Goal: Task Accomplishment & Management: Manage account settings

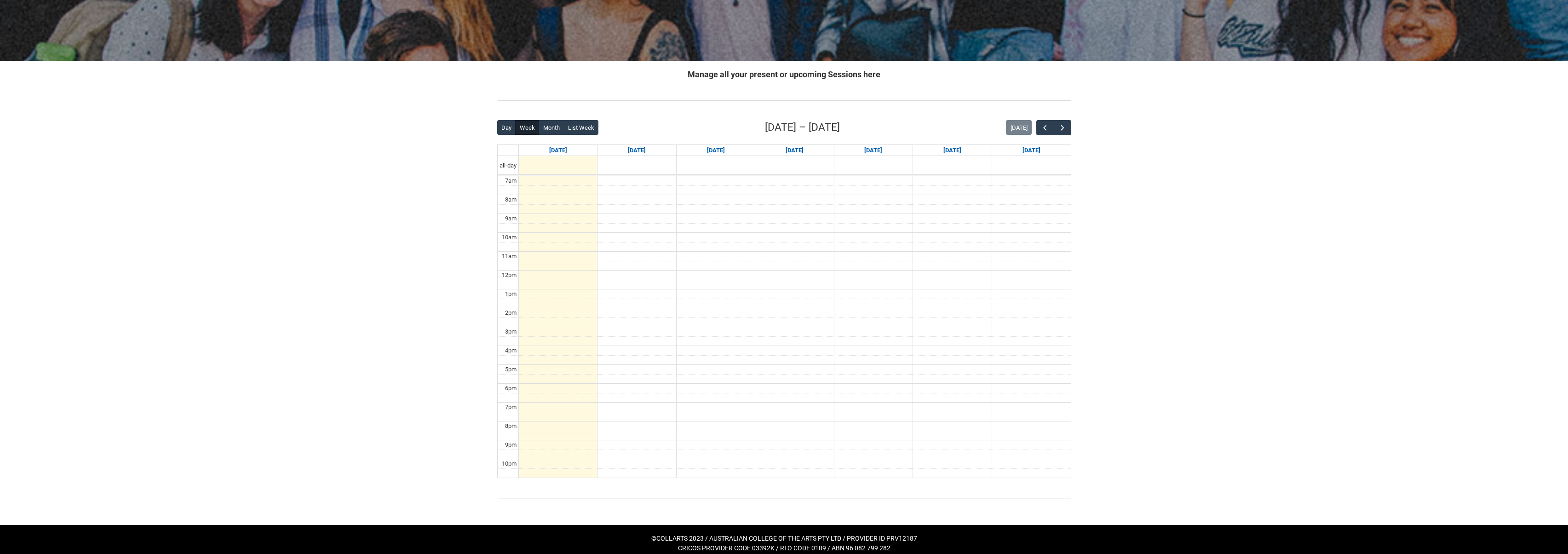
scroll to position [131, 0]
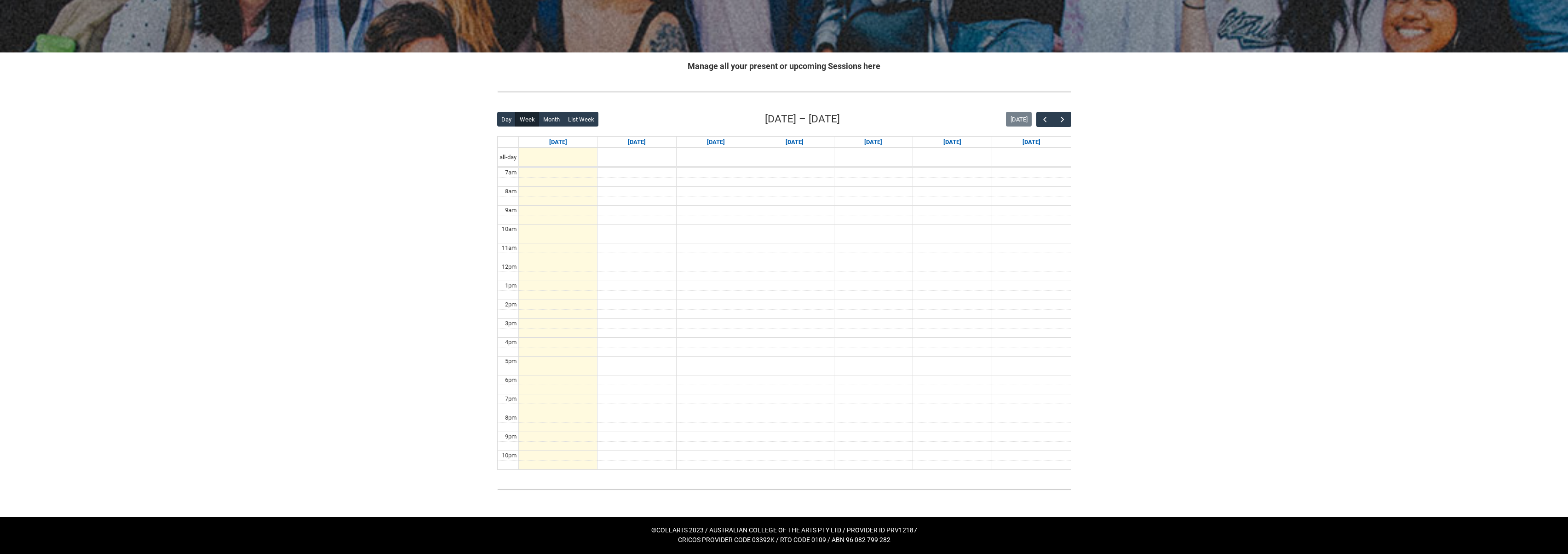
click at [631, 154] on div at bounding box center [637, 154] width 78 height 12
click at [643, 143] on link "[DATE]" at bounding box center [637, 143] width 22 height 11
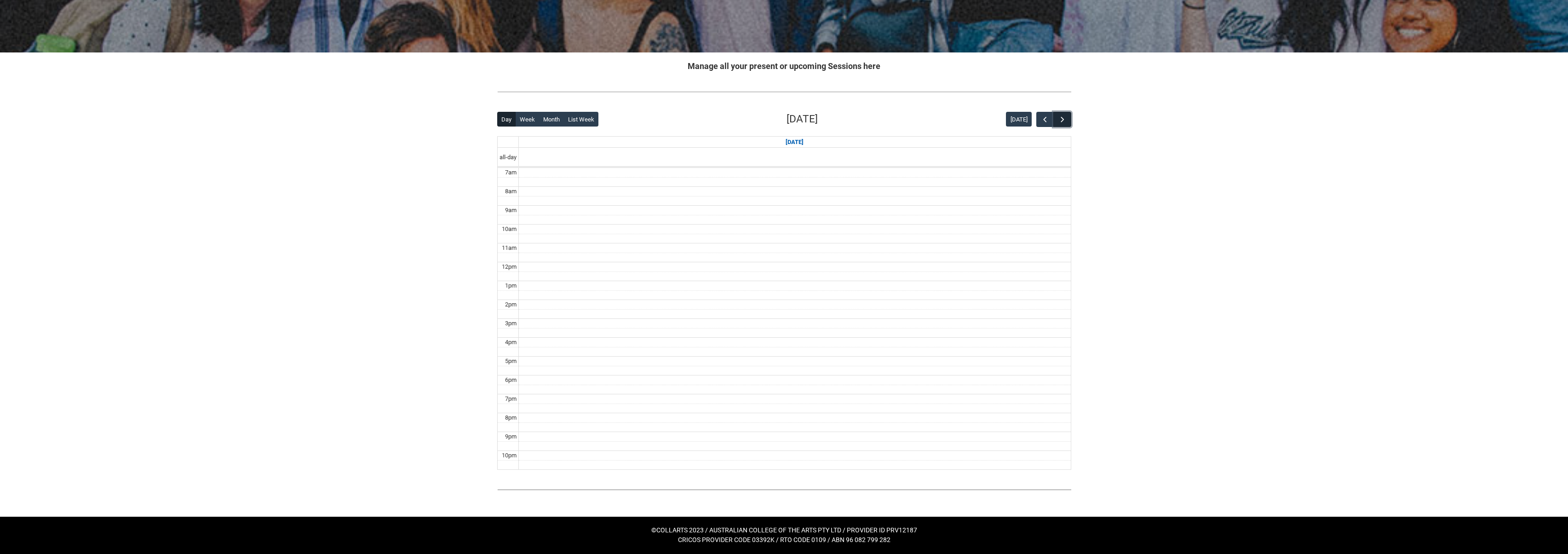
click at [1064, 118] on span "button" at bounding box center [1063, 120] width 10 height 10
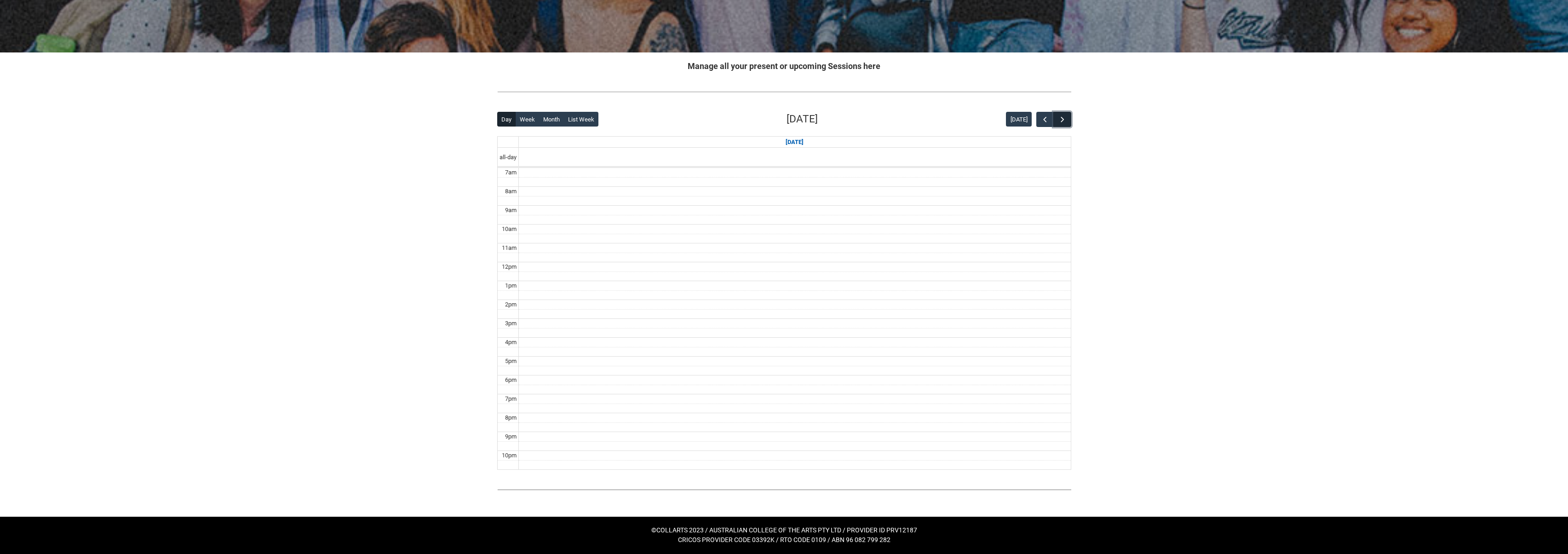
click at [1064, 118] on span "button" at bounding box center [1063, 120] width 10 height 10
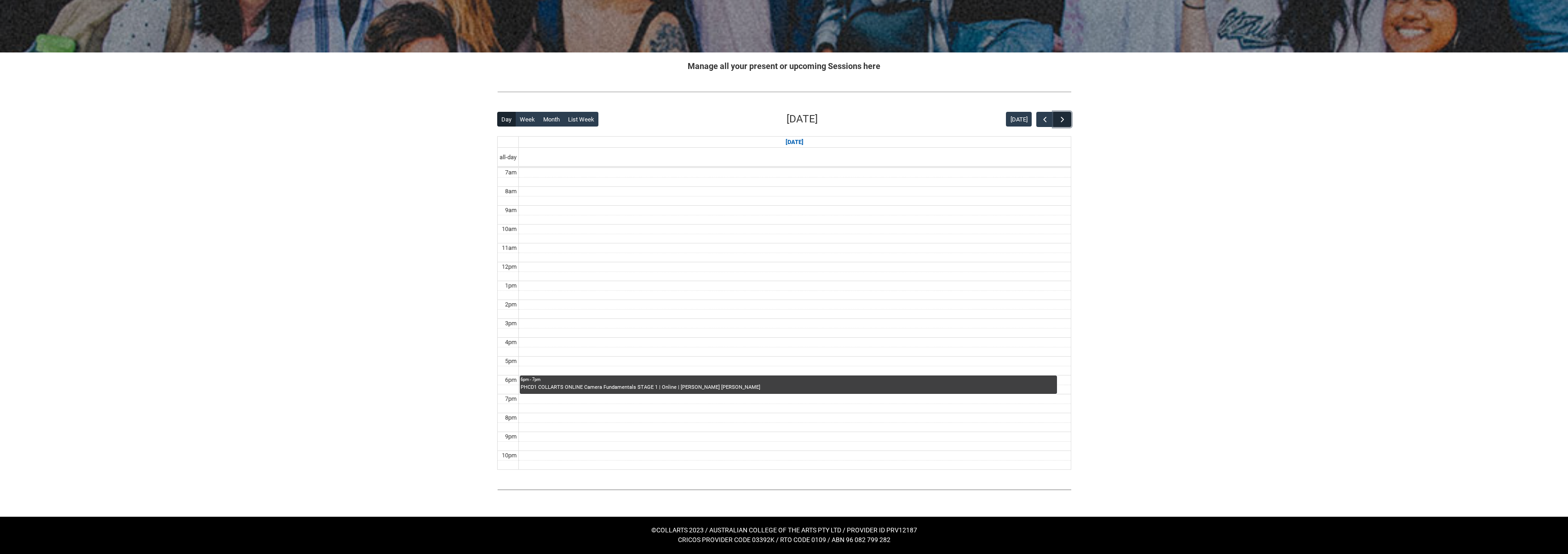
click at [1059, 119] on span "button" at bounding box center [1063, 120] width 10 height 10
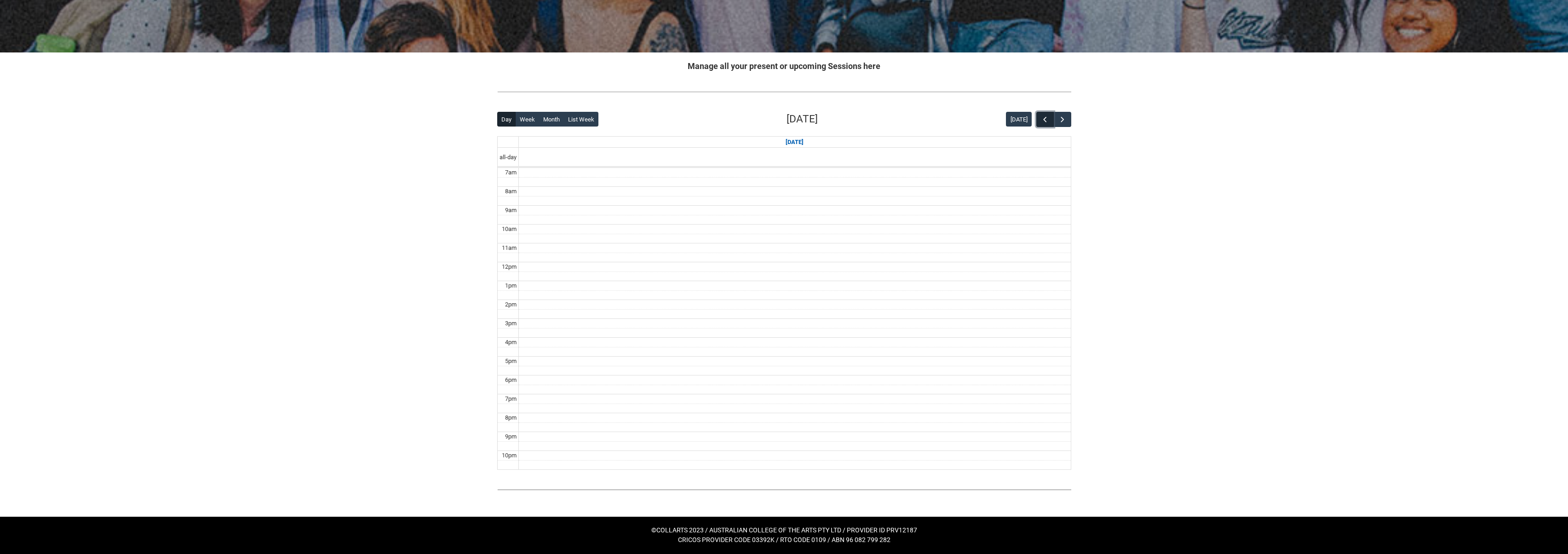
click at [1036, 122] on button "button" at bounding box center [1045, 120] width 17 height 15
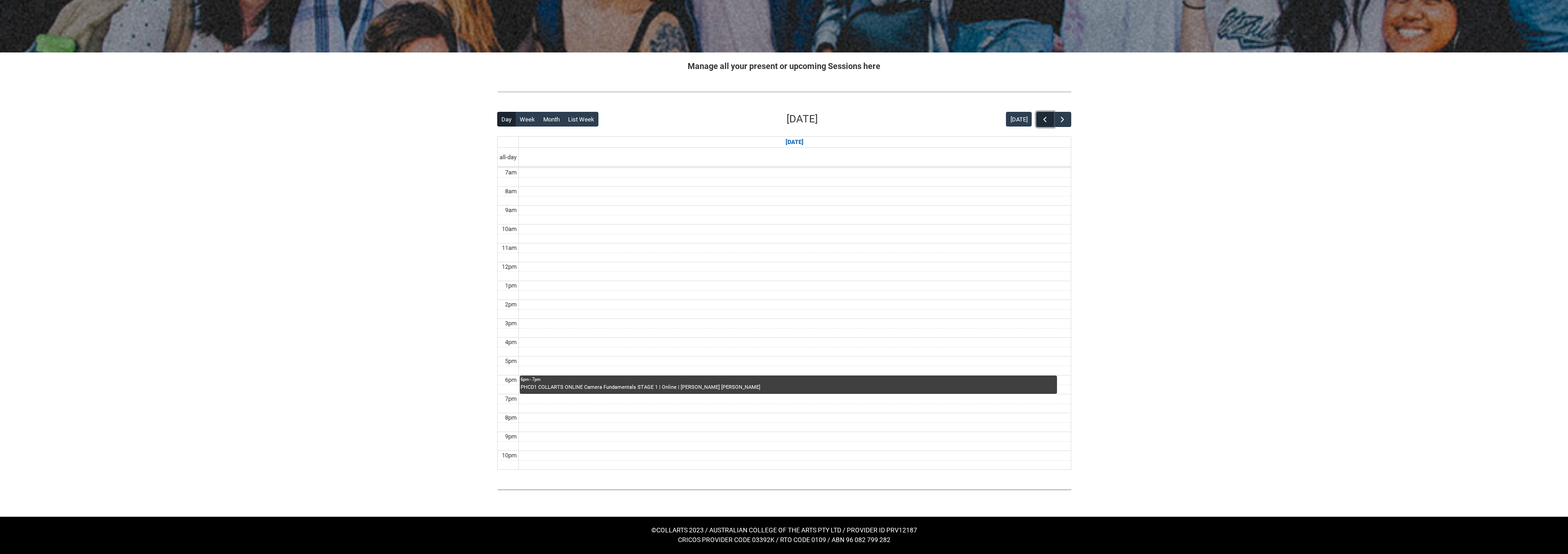
click at [1036, 121] on button "button" at bounding box center [1045, 120] width 17 height 15
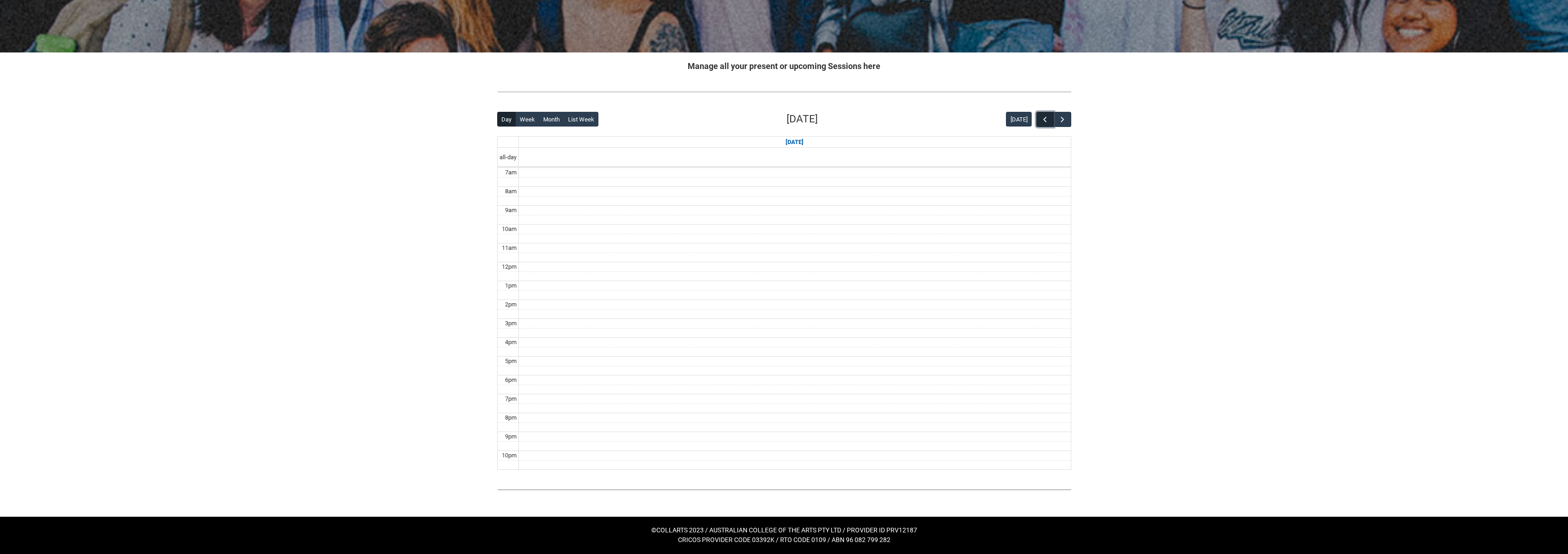
click at [1036, 121] on button "button" at bounding box center [1045, 120] width 17 height 15
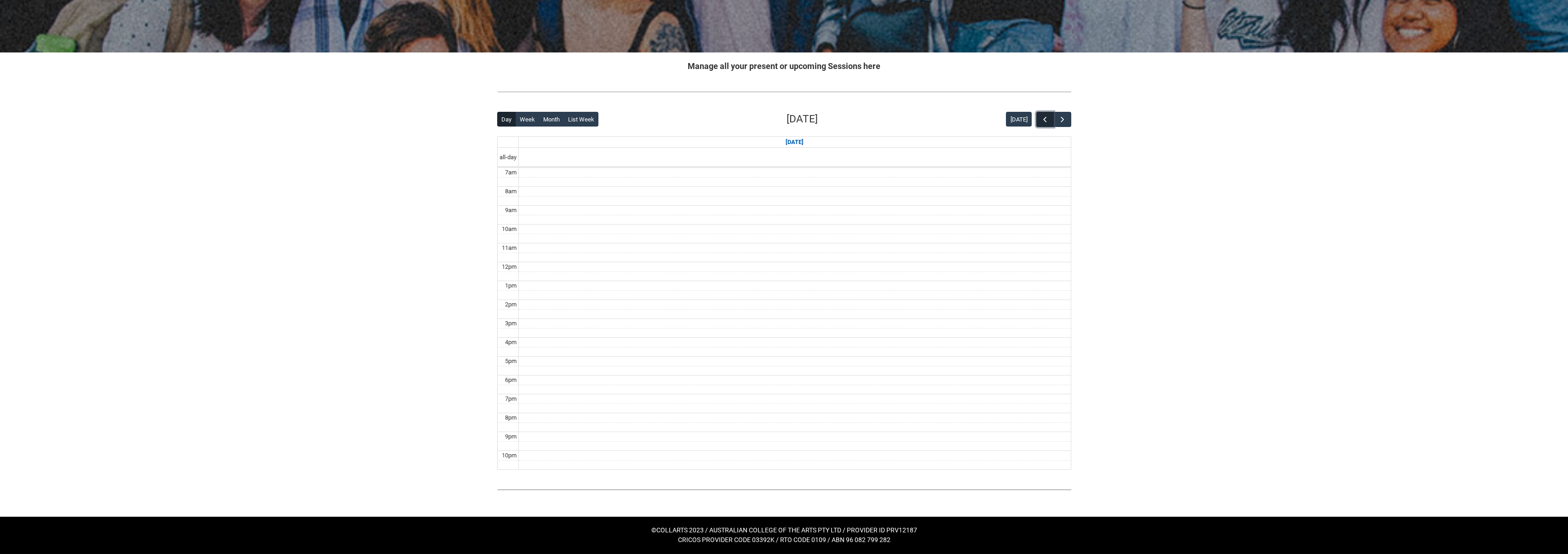
click at [1036, 121] on button "button" at bounding box center [1045, 120] width 17 height 15
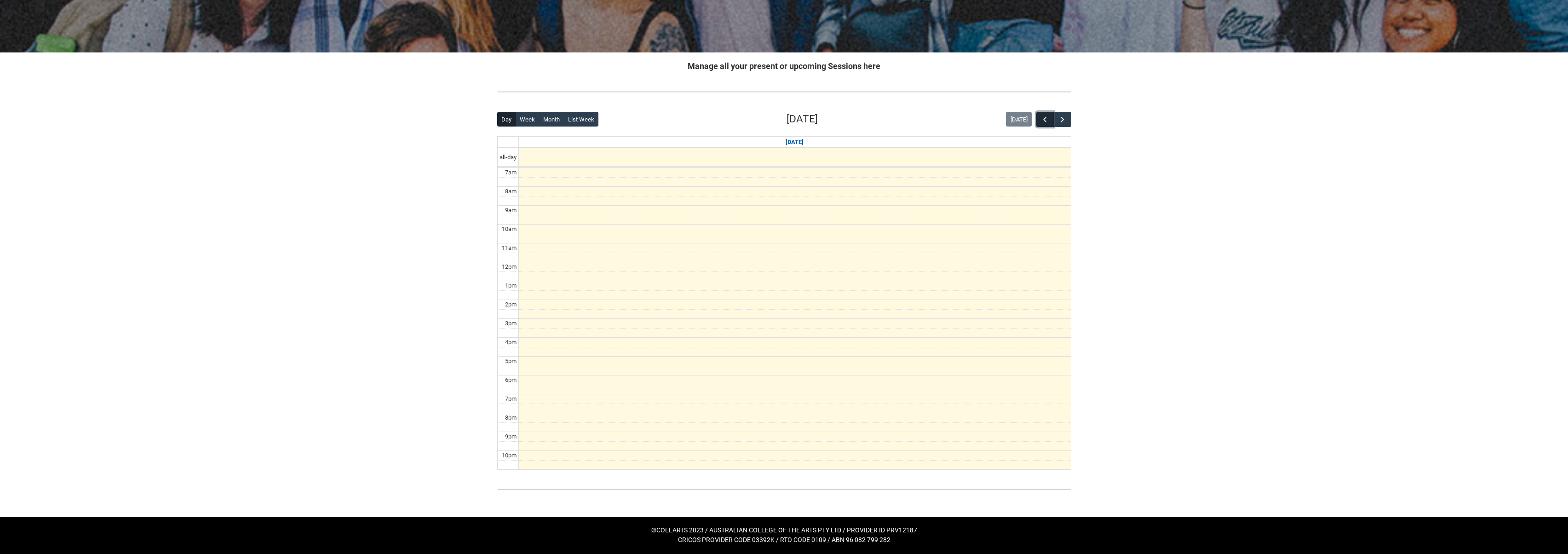
click at [1036, 121] on button "button" at bounding box center [1045, 120] width 17 height 15
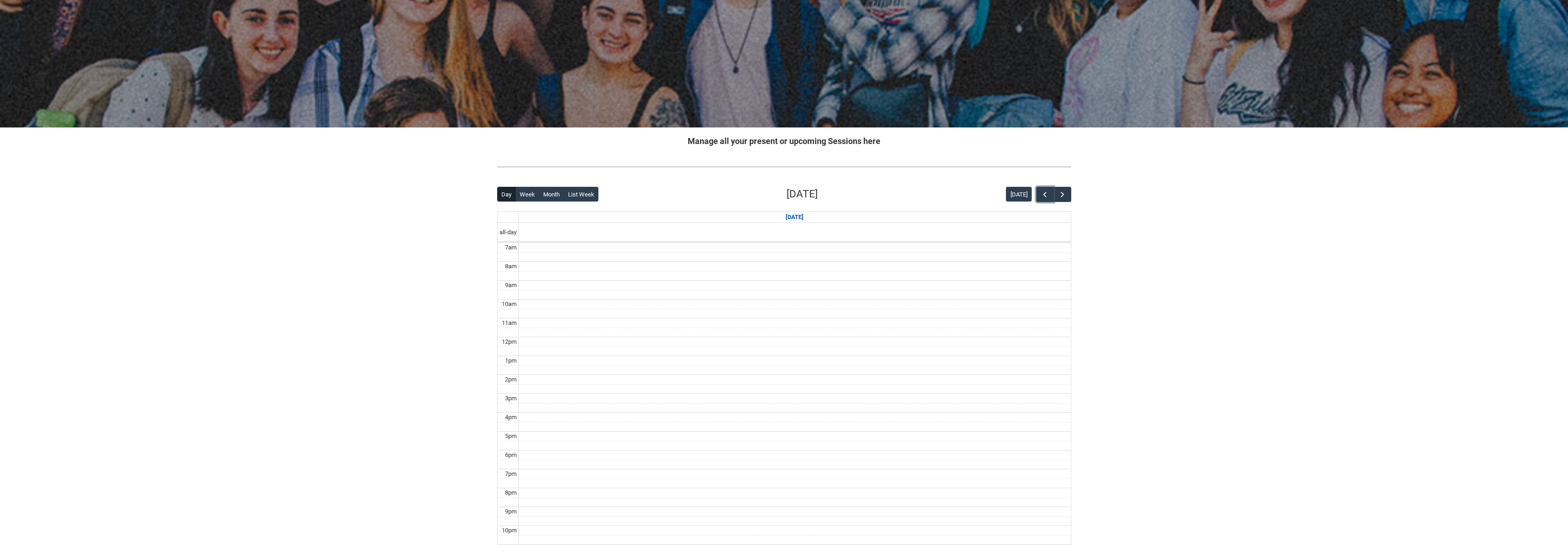
scroll to position [0, 0]
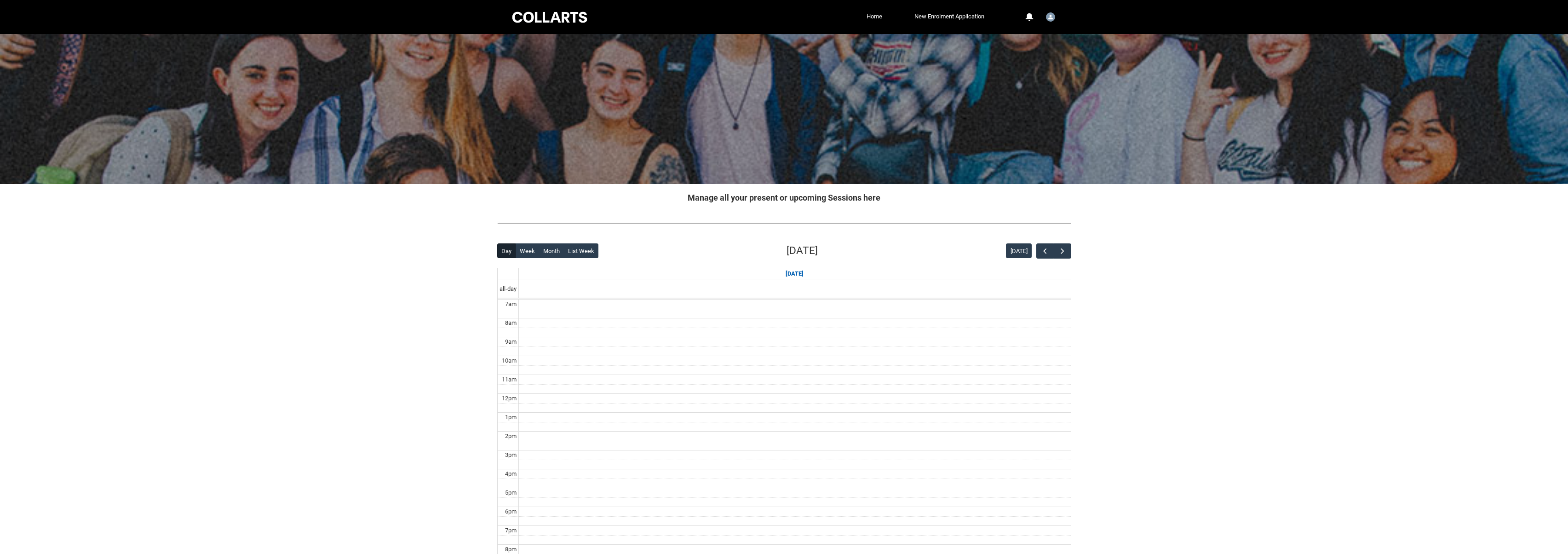
click at [877, 17] on link "Home" at bounding box center [874, 16] width 20 height 14
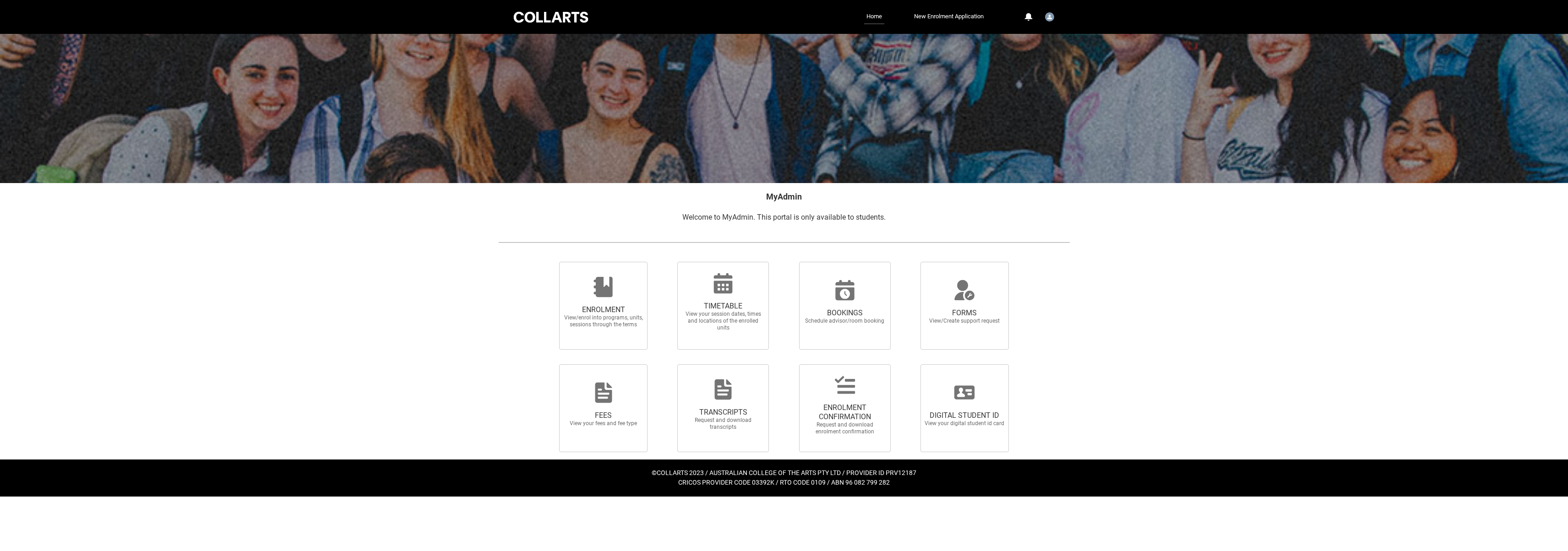
click at [1105, 332] on div "Skip to Main Content Collarts Education Community Home New Enrolment Applicatio…" at bounding box center [784, 248] width 1568 height 497
click at [725, 308] on span "TIMETABLE" at bounding box center [722, 307] width 80 height 9
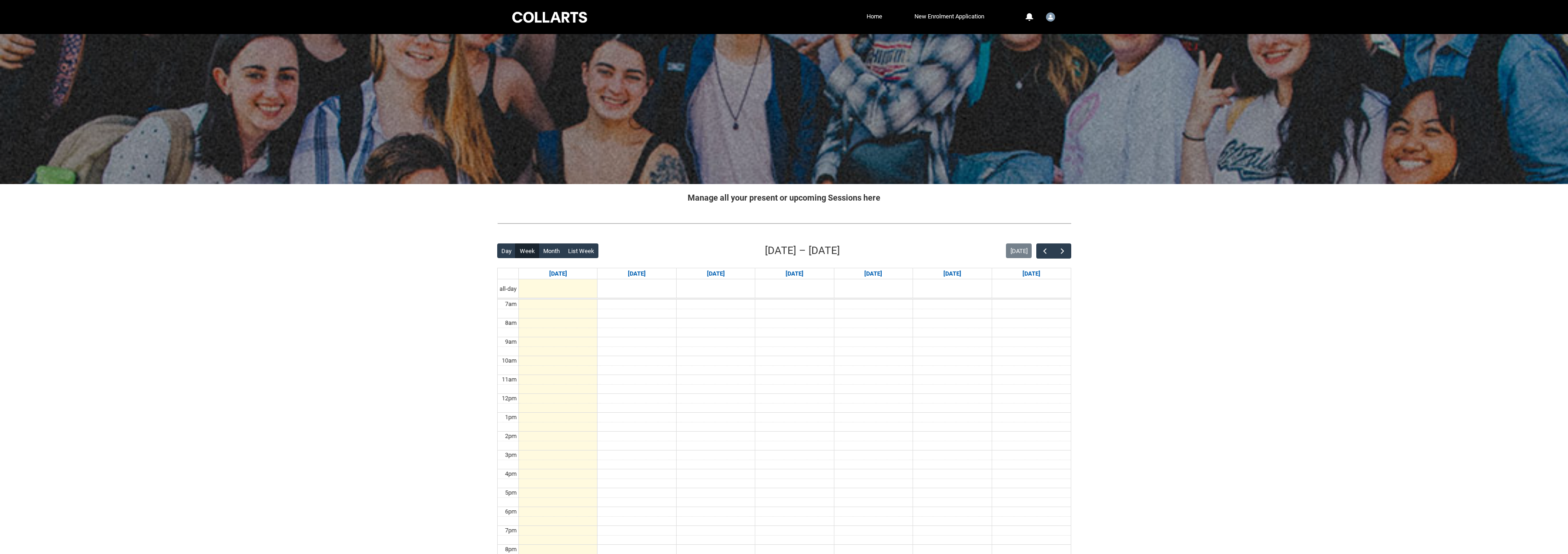
click at [636, 285] on div at bounding box center [637, 286] width 78 height 12
click at [872, 16] on link "Home" at bounding box center [874, 16] width 20 height 14
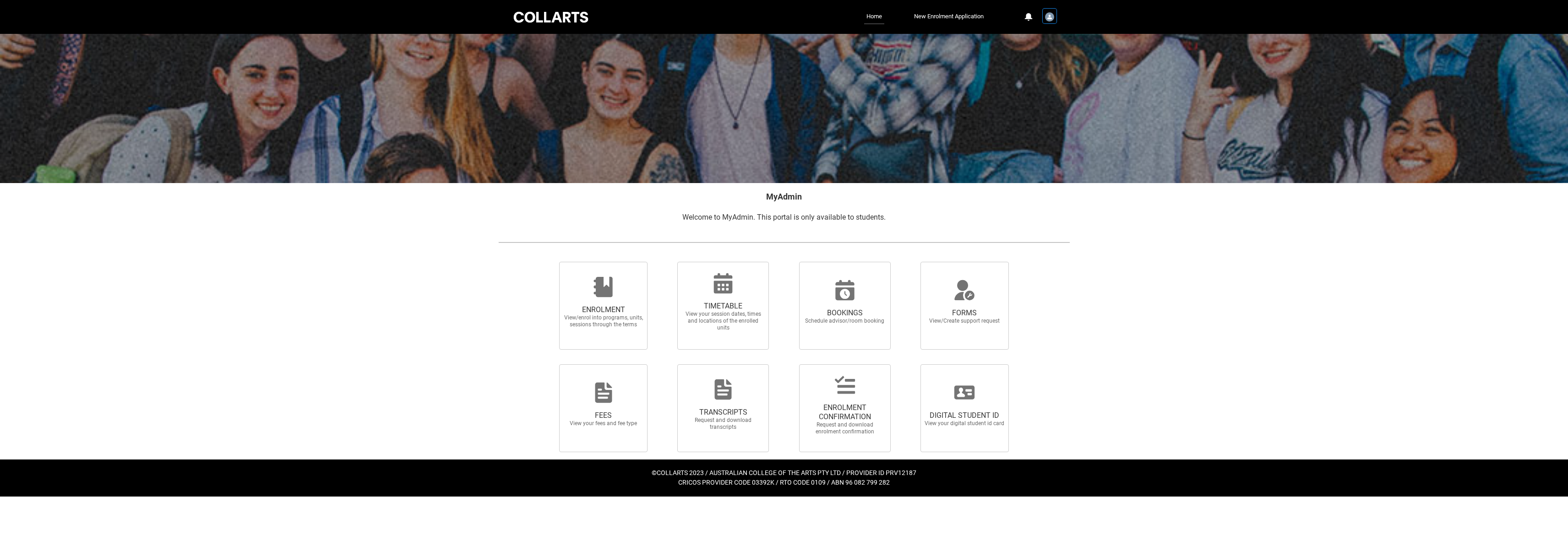
click at [1052, 20] on img "User Profile Student.cjordan.20253200" at bounding box center [1049, 17] width 9 height 9
click at [1036, 35] on link "Profile" at bounding box center [1034, 39] width 43 height 15
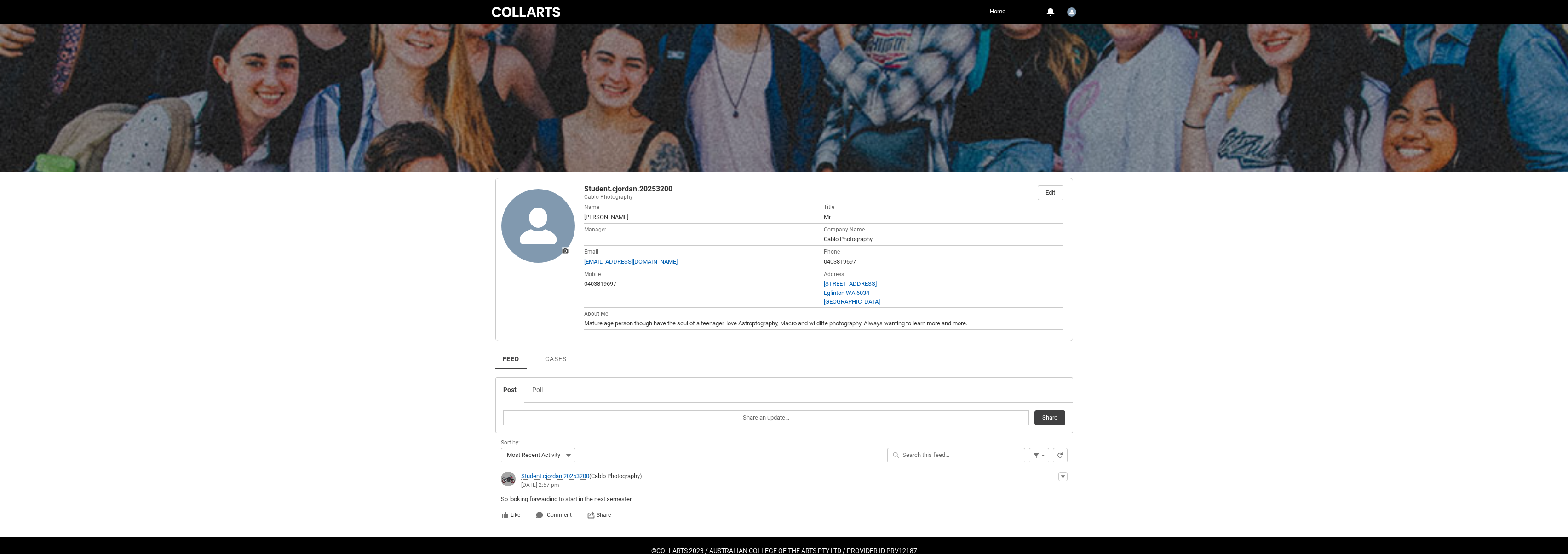
click at [565, 251] on icon at bounding box center [565, 251] width 2 height 2
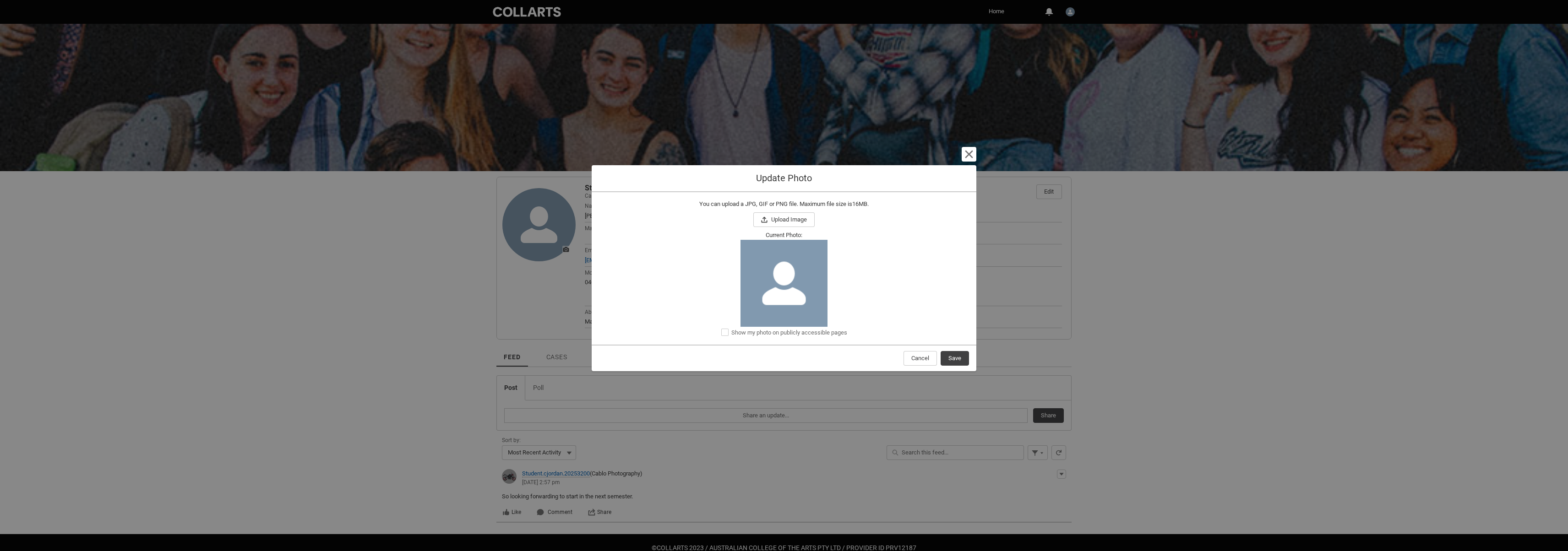
click at [795, 334] on span "Show my photo on publicly accessible pages" at bounding box center [789, 332] width 116 height 7
click at [728, 334] on input "Show my photo on publicly accessible pages" at bounding box center [725, 332] width 8 height 8
checkbox input "true"
click at [788, 216] on button "Upload Image" at bounding box center [783, 219] width 62 height 14
type input "C:\fakepath\Ninja H2R abc.jpg"
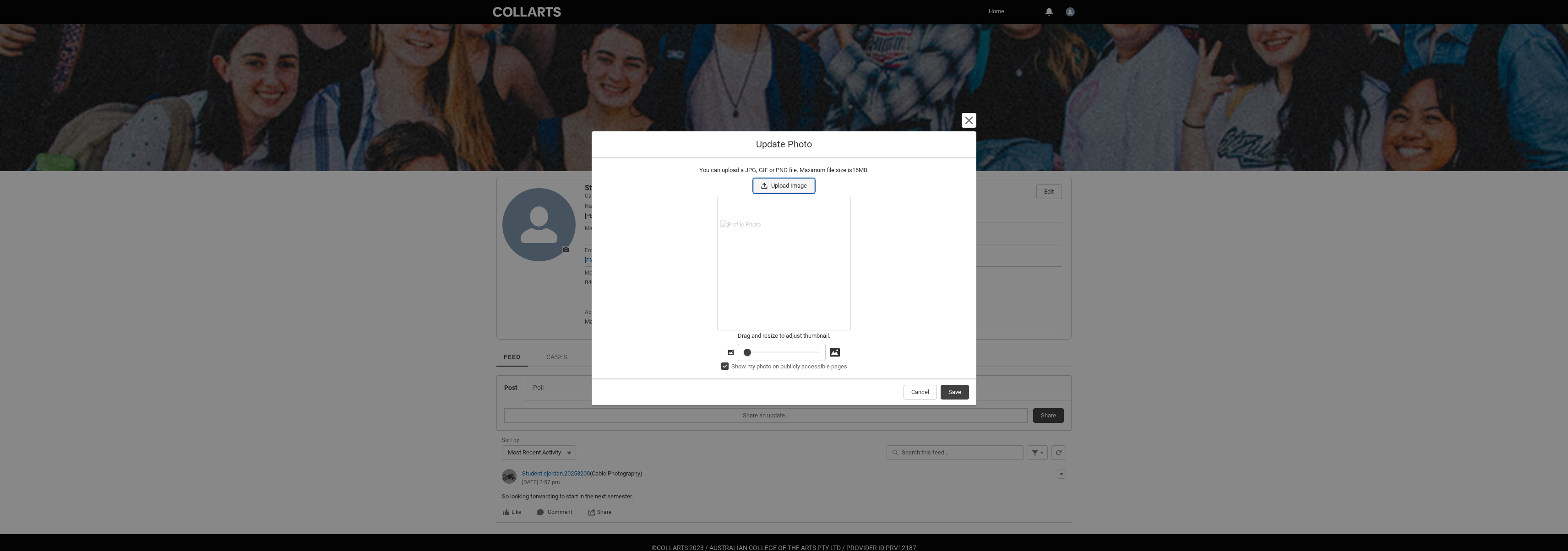
drag, startPoint x: 785, startPoint y: 271, endPoint x: 801, endPoint y: 266, distance: 16.8
click at [801, 266] on div "Drag to adjust thumbnail." at bounding box center [784, 263] width 133 height 133
type lightning-slider "4"
type input "4"
type lightning-slider "5"
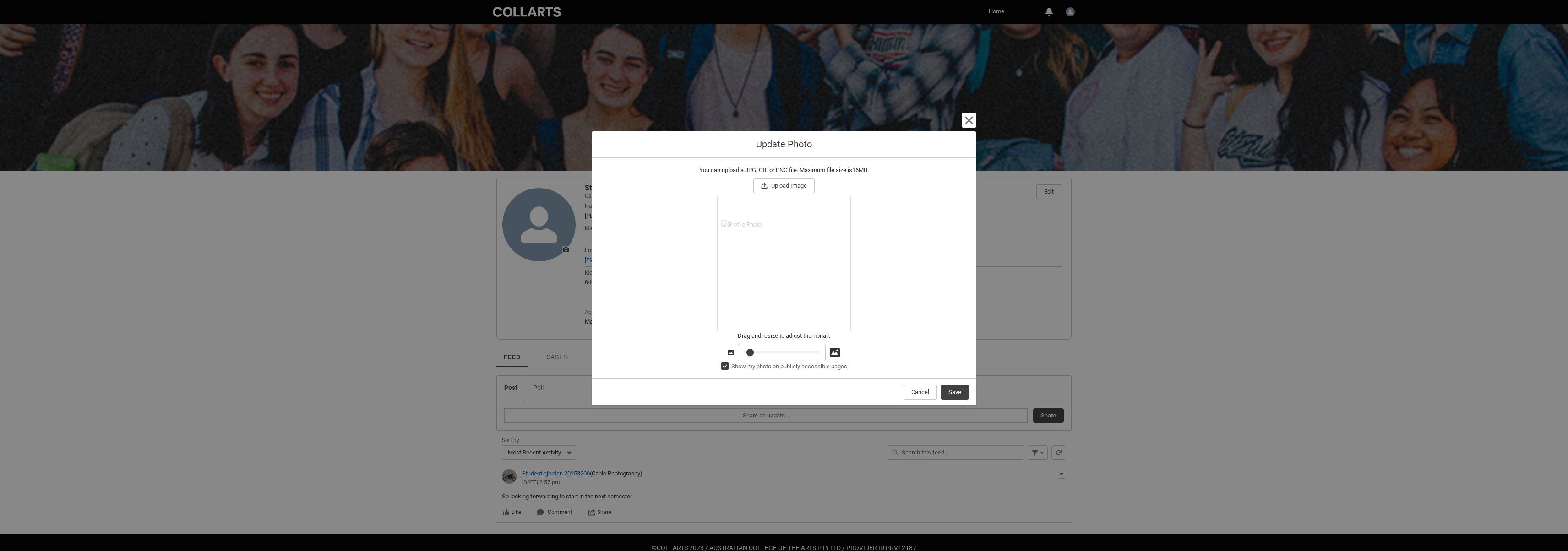
type input "5"
type lightning-slider "8"
type input "8"
type lightning-slider "10"
type input "10"
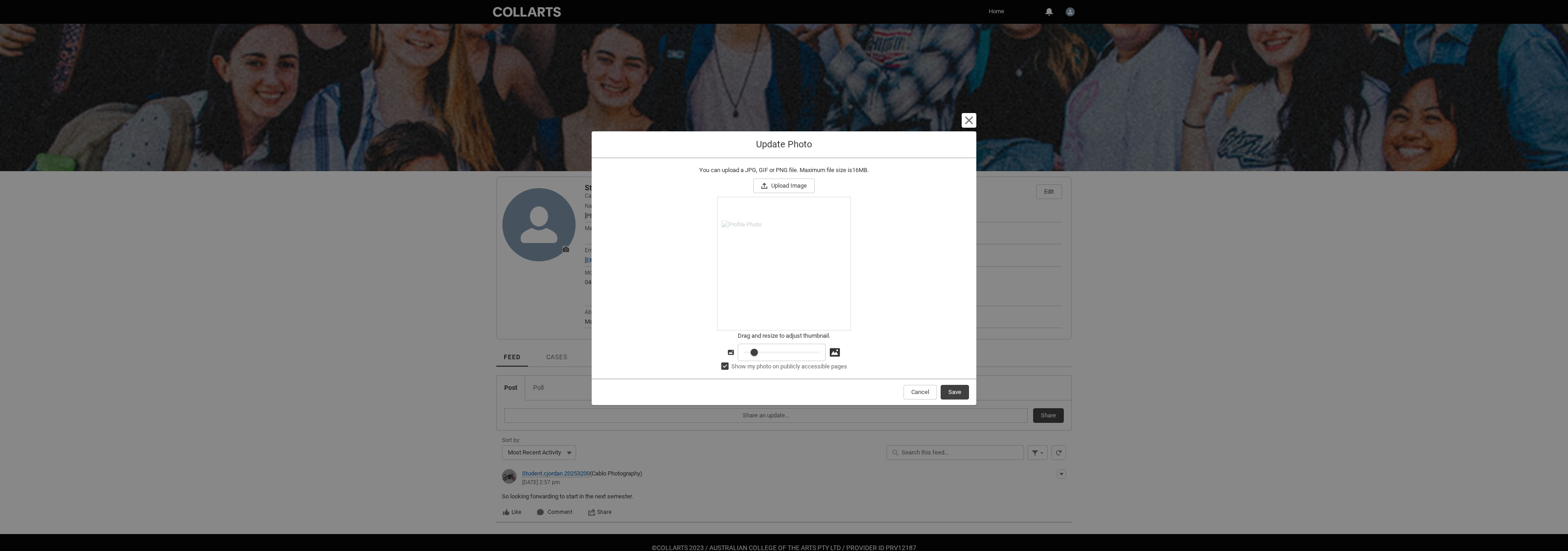
type lightning-slider "13"
type input "13"
type lightning-slider "14"
type input "14"
type lightning-slider "15"
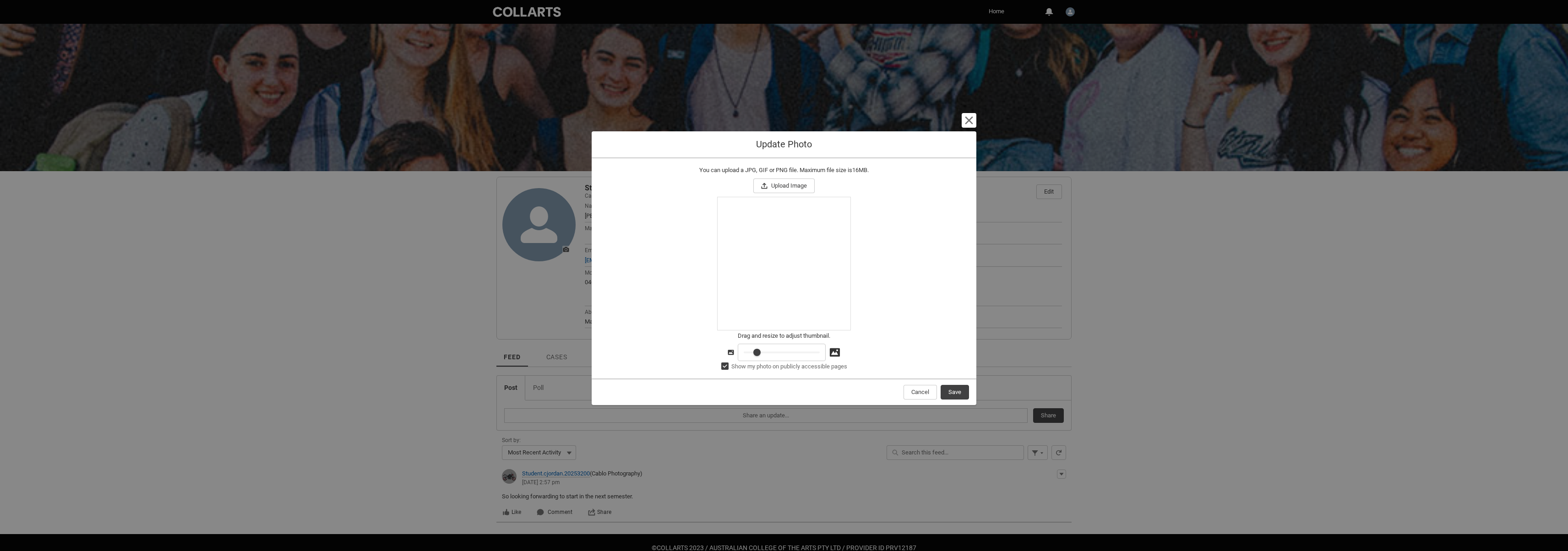
type input "15"
type lightning-slider "16"
type input "16"
type lightning-slider "18"
type input "18"
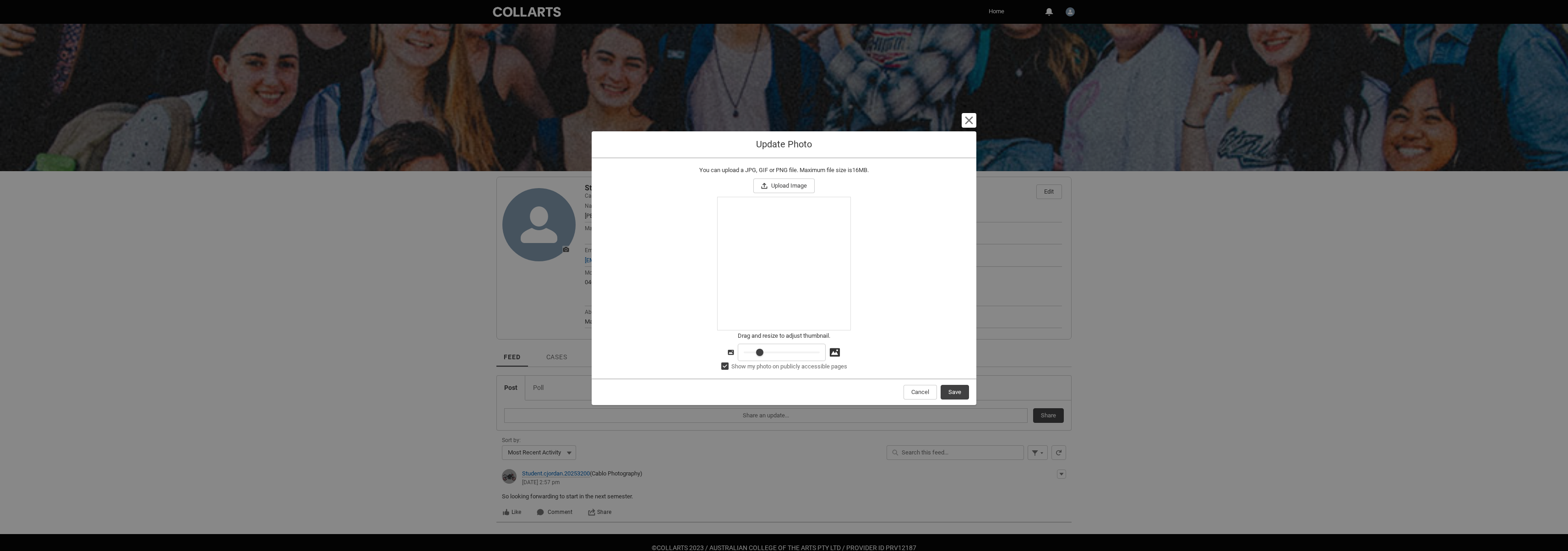
type lightning-slider "20"
type input "20"
type lightning-slider "21"
type input "21"
type lightning-slider "23"
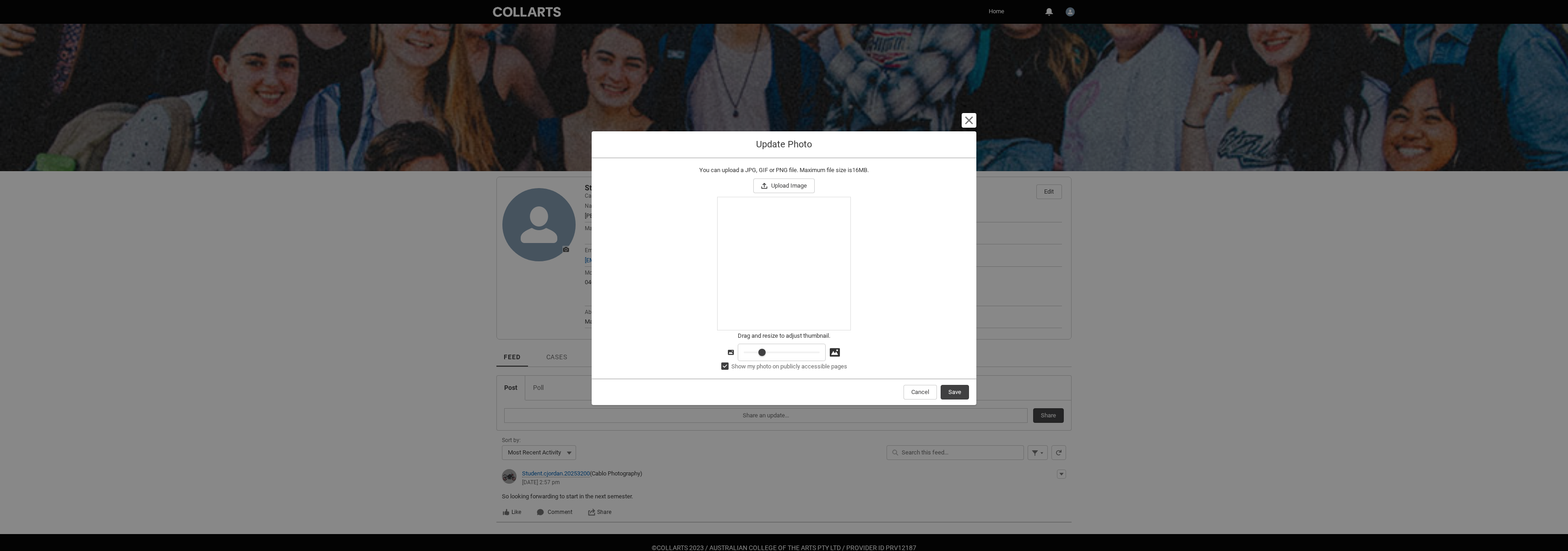
type input "23"
type lightning-slider "24"
type input "24"
type lightning-slider "25"
type input "25"
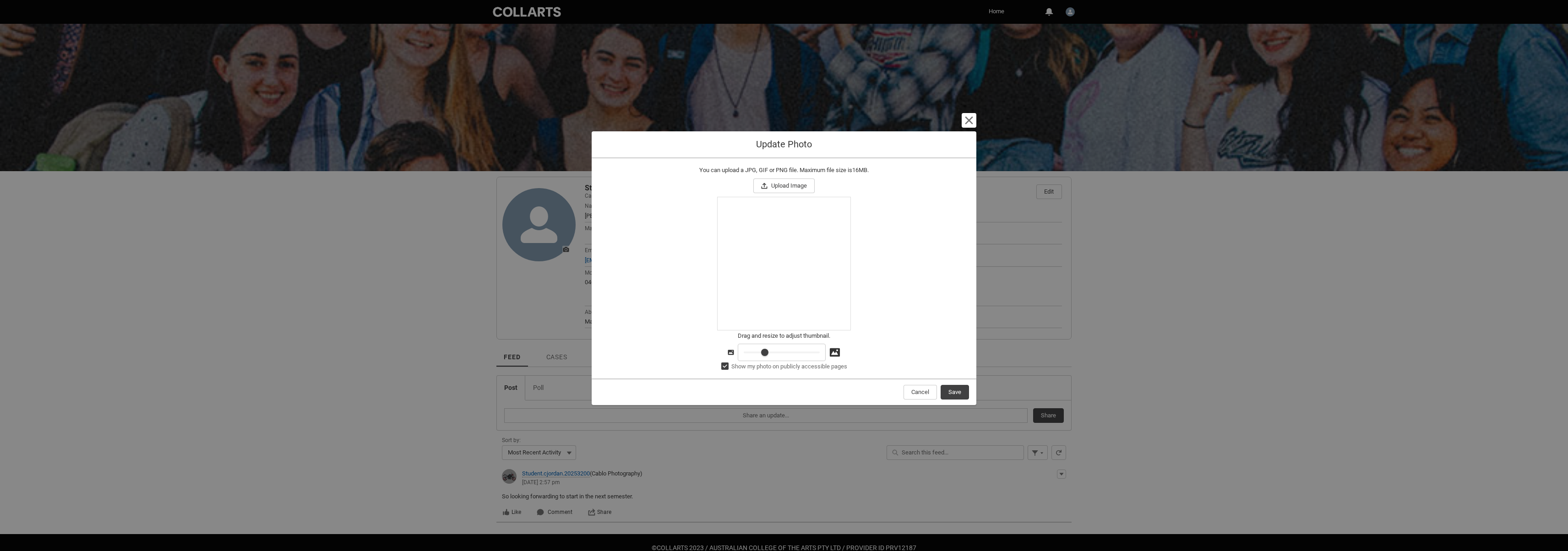
type lightning-slider "20"
type input "20"
type lightning-slider "13"
type input "13"
type lightning-slider "7"
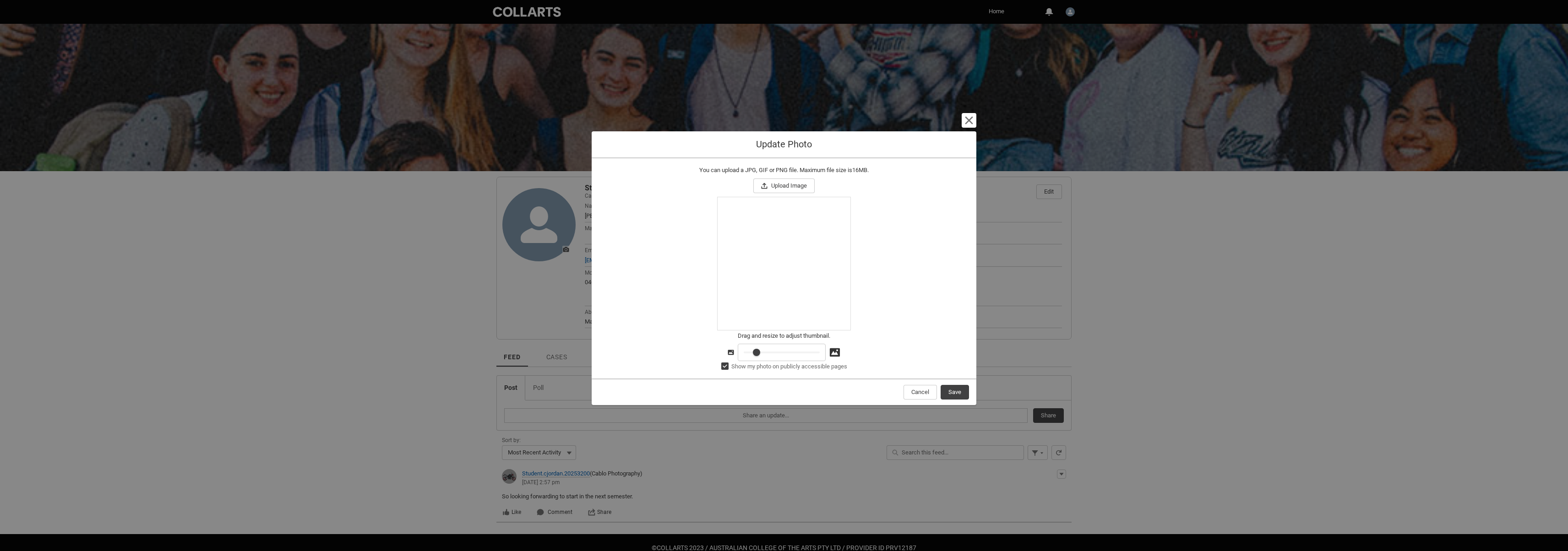
type input "7"
type lightning-slider "0"
type input "0"
drag, startPoint x: 750, startPoint y: 352, endPoint x: 659, endPoint y: 347, distance: 91.1
click at [738, 347] on input "Drag and resize to adjust thumbnail. 0-100" at bounding box center [781, 352] width 88 height 17
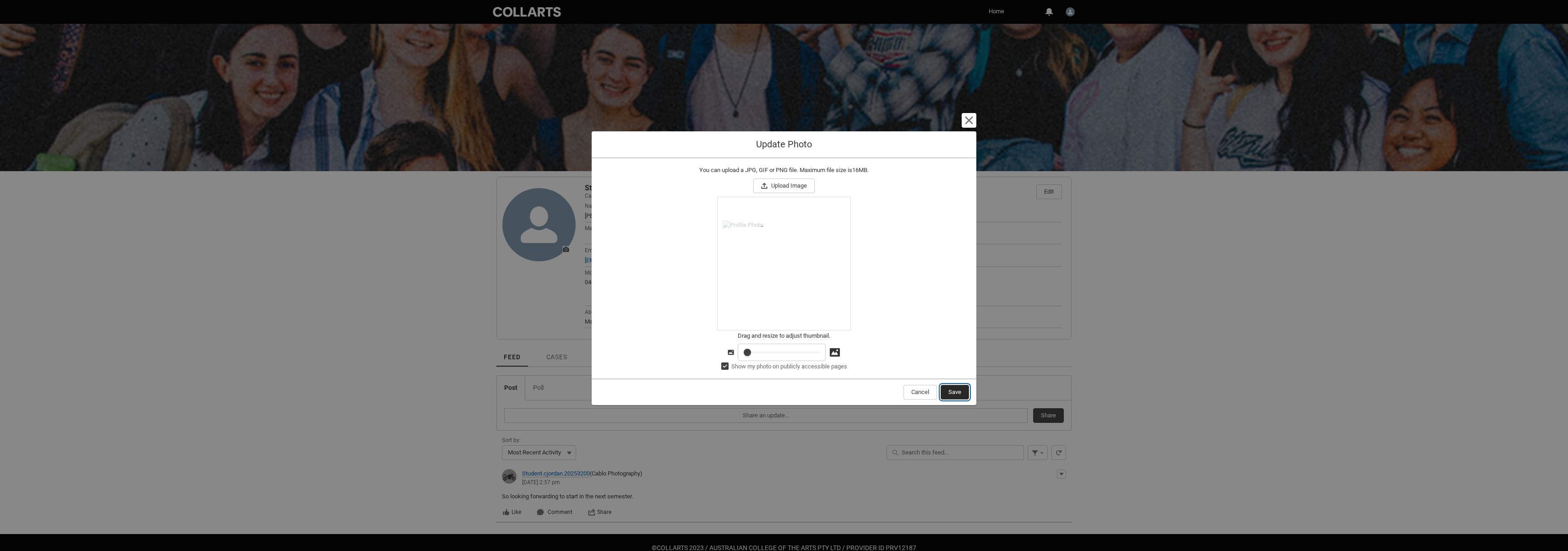
click at [950, 396] on span "Save" at bounding box center [954, 392] width 13 height 14
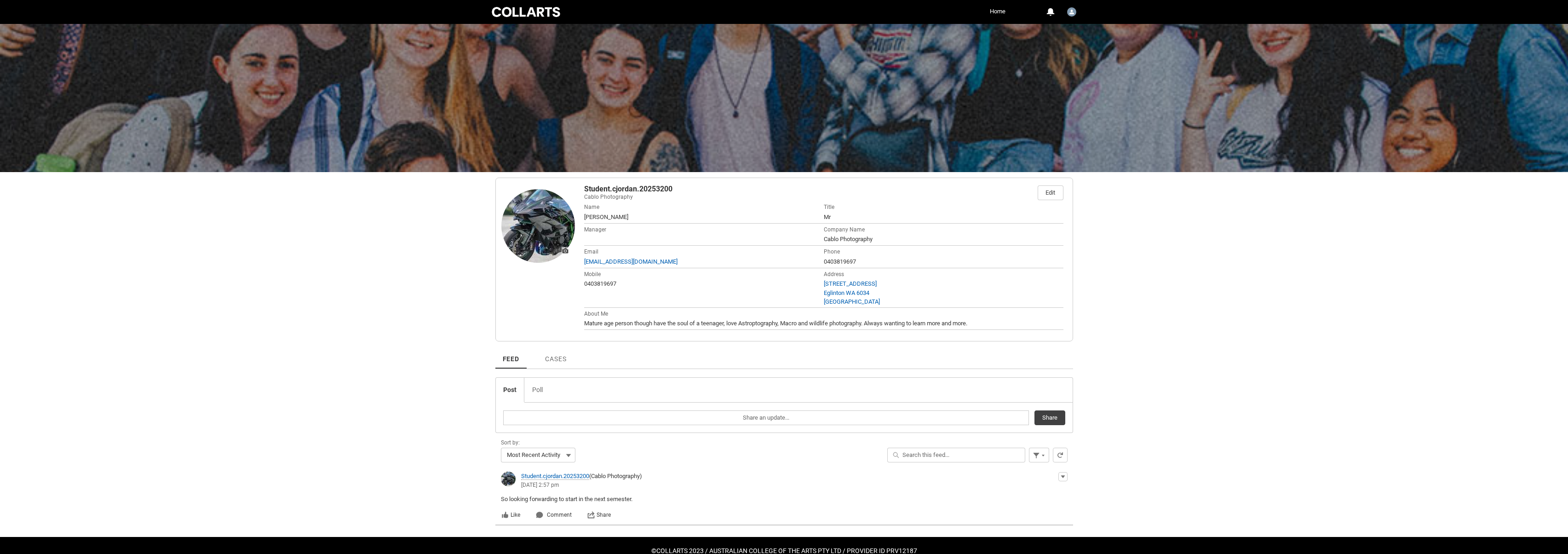
click at [1320, 333] on div "Skip to Main Content Collarts Education Community Home More 0 Notifications Pro…" at bounding box center [784, 287] width 1568 height 574
click at [544, 230] on img at bounding box center [538, 226] width 73 height 73
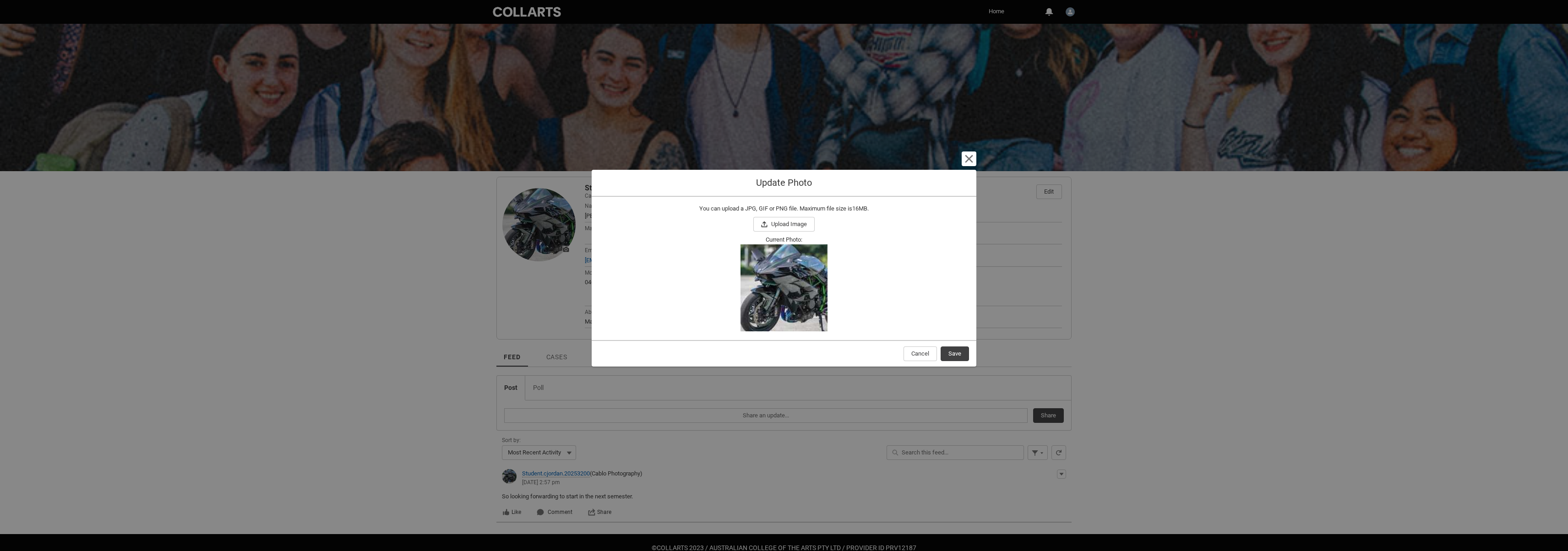
checkbox input "true"
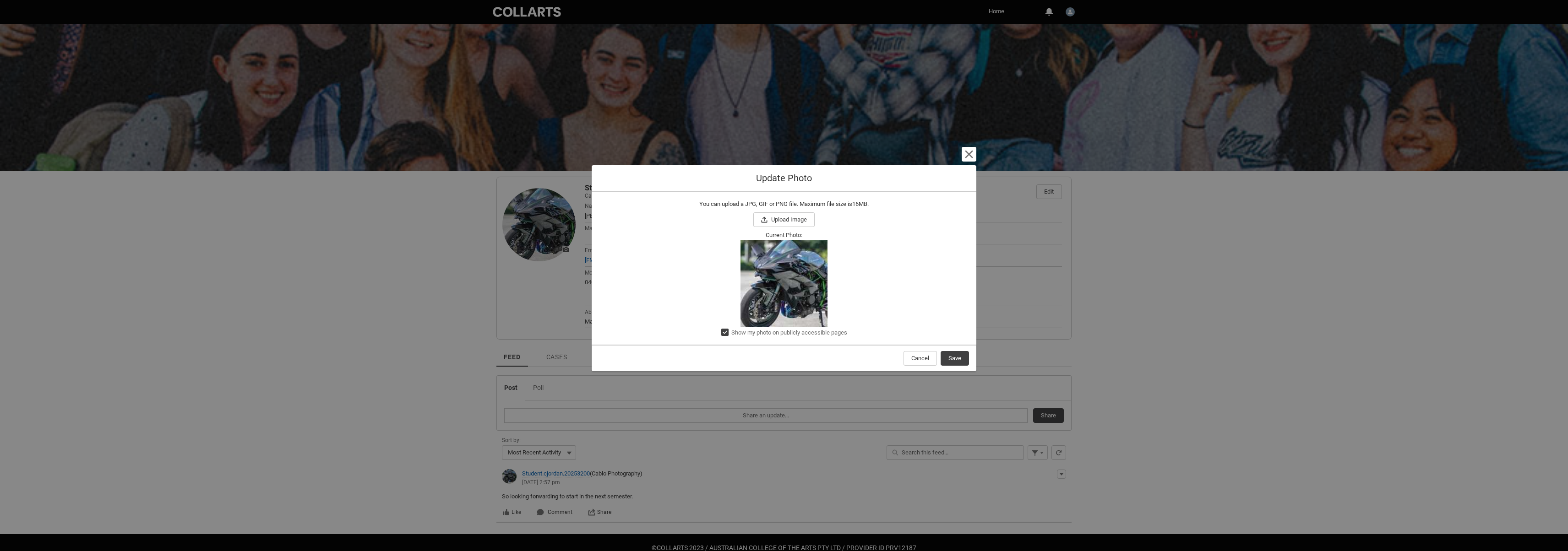
click at [798, 286] on img at bounding box center [784, 283] width 87 height 87
click at [973, 158] on lightning-primitive-icon "button" at bounding box center [969, 154] width 11 height 11
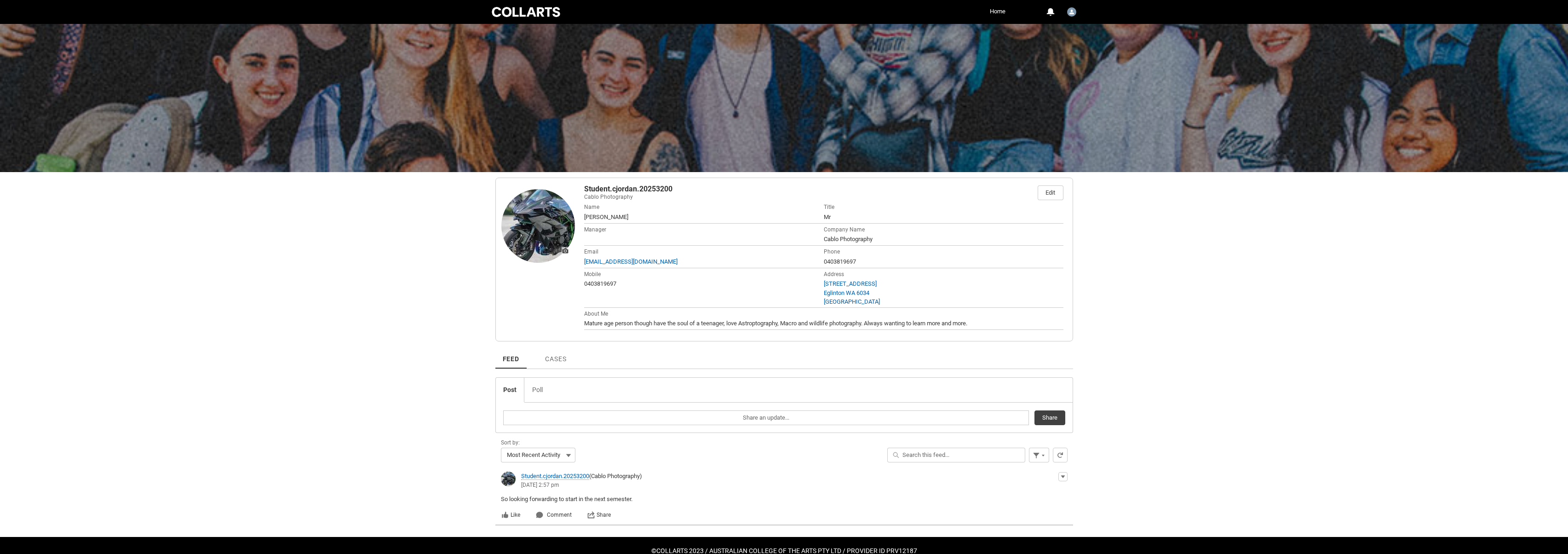
click at [1257, 324] on div "Skip to Main Content Collarts Education Community Home More 0 Notifications Pro…" at bounding box center [784, 287] width 1568 height 574
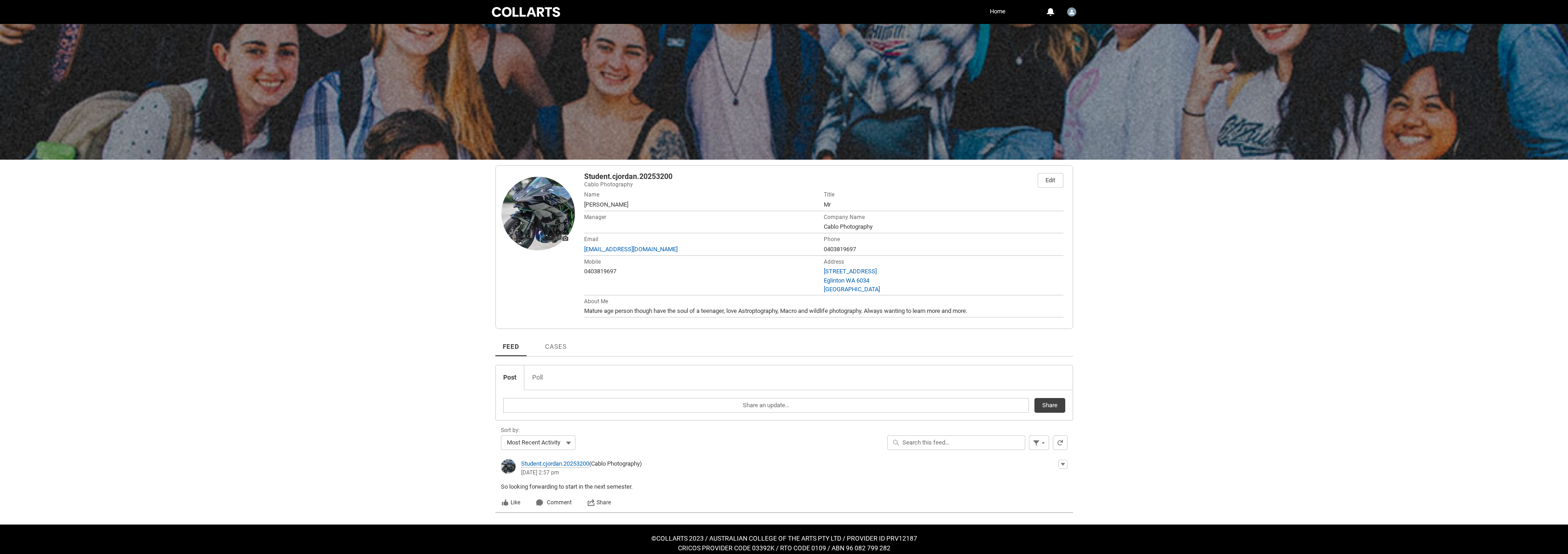
scroll to position [20, 0]
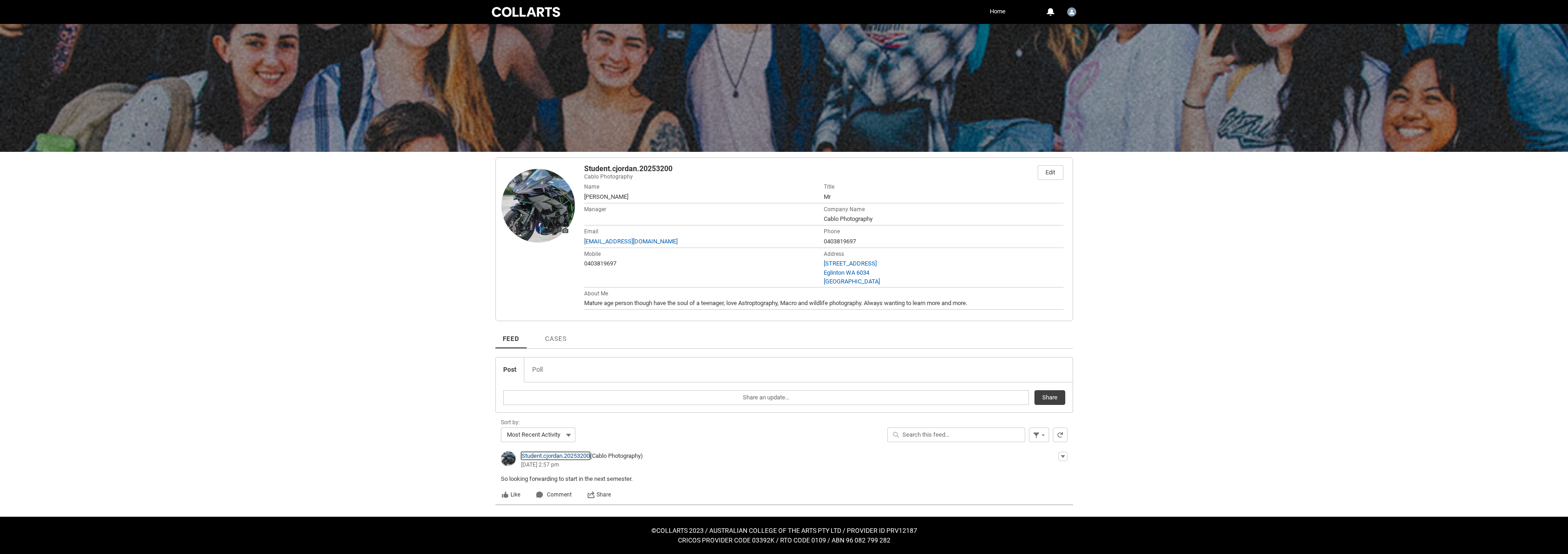
click at [581, 457] on span "Student.cjordan.20253200" at bounding box center [556, 456] width 69 height 8
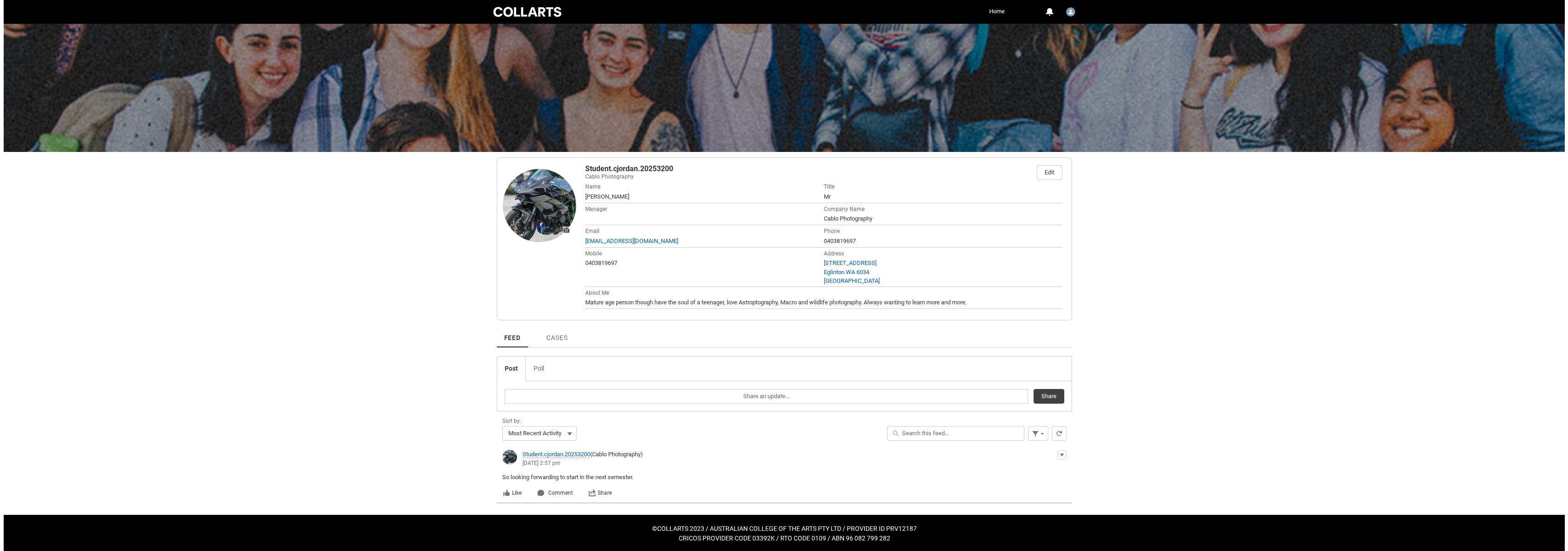
scroll to position [20, 0]
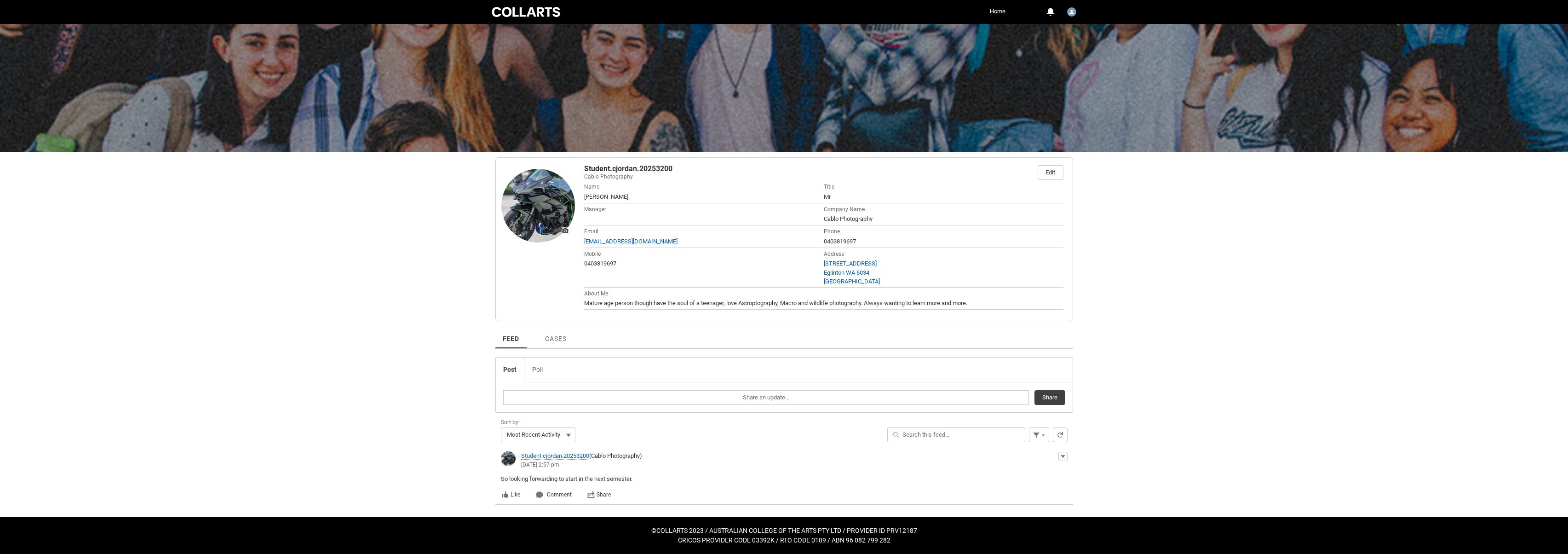
click at [968, 303] on span "Mature age person though have the soul of a teenager, love Astroptography, Macr…" at bounding box center [775, 303] width 383 height 7
click at [1050, 172] on div "Edit" at bounding box center [1050, 172] width 10 height 14
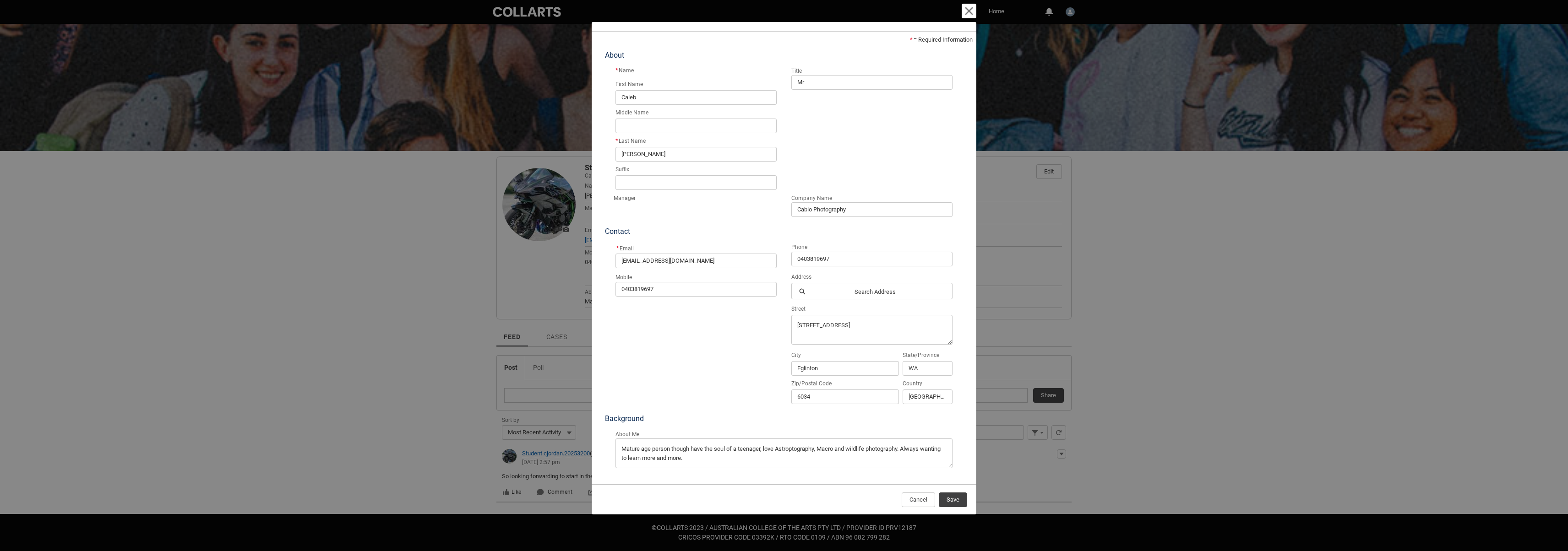
scroll to position [18, 0]
click at [721, 456] on textarea "Mature age person though have the soul of a teenager, love Astroptography, Macr…" at bounding box center [784, 452] width 337 height 29
click at [857, 458] on textarea "Mature age person though have the soul of a teenager, love Astroptography, Macr…" at bounding box center [784, 452] width 337 height 29
click at [914, 457] on textarea "Mature age person though have the soul of a teenager, love Astroptography, Macr…" at bounding box center [784, 452] width 337 height 29
click at [937, 456] on textarea "Mature age person though have the soul of a teenager, love Astroptography, Macr…" at bounding box center [784, 452] width 337 height 29
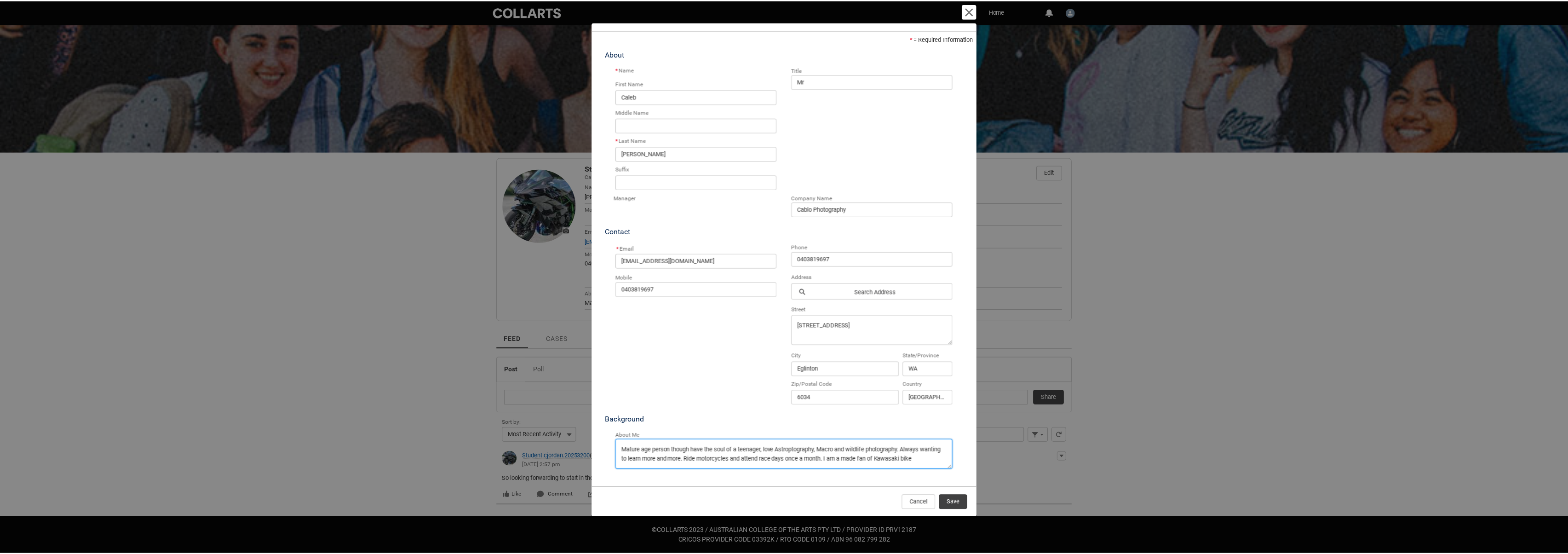
scroll to position [2, 0]
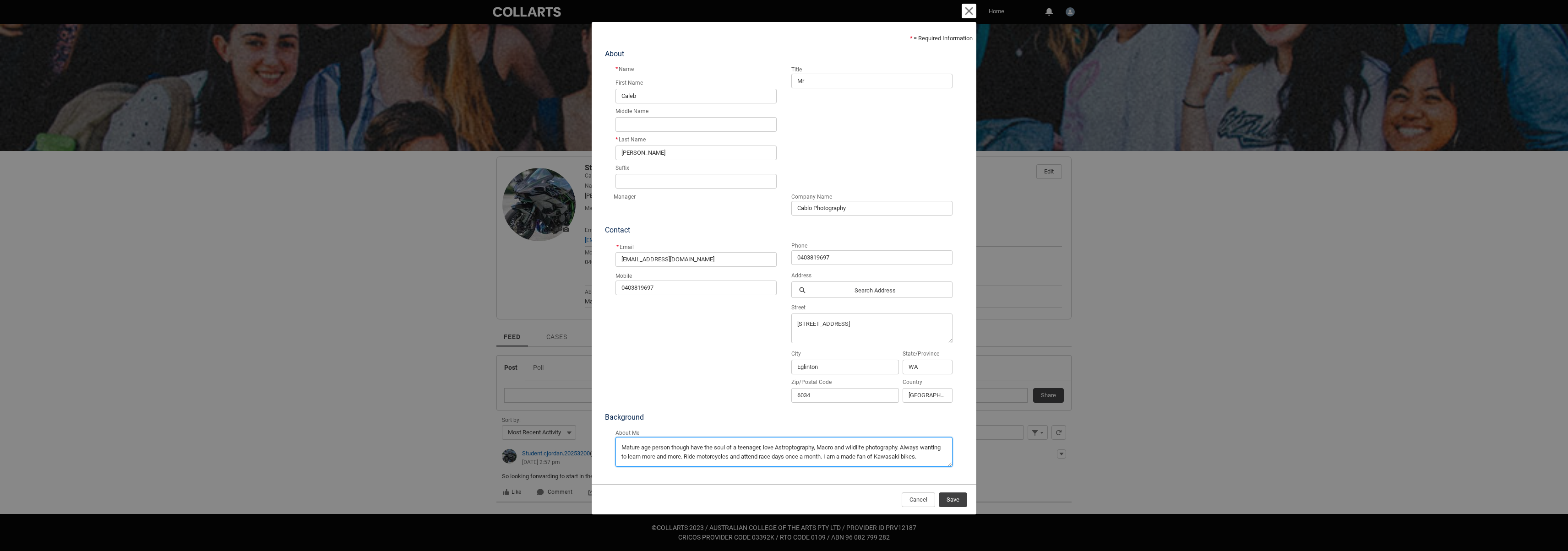
click at [650, 464] on textarea "Mature age person though have the soul of a teenager, love Astroptography, Macr…" at bounding box center [784, 452] width 337 height 29
type textarea "Mature age person though have the soul of a teenager, love Astroptography, Macr…"
click at [960, 498] on button "Save" at bounding box center [953, 499] width 28 height 14
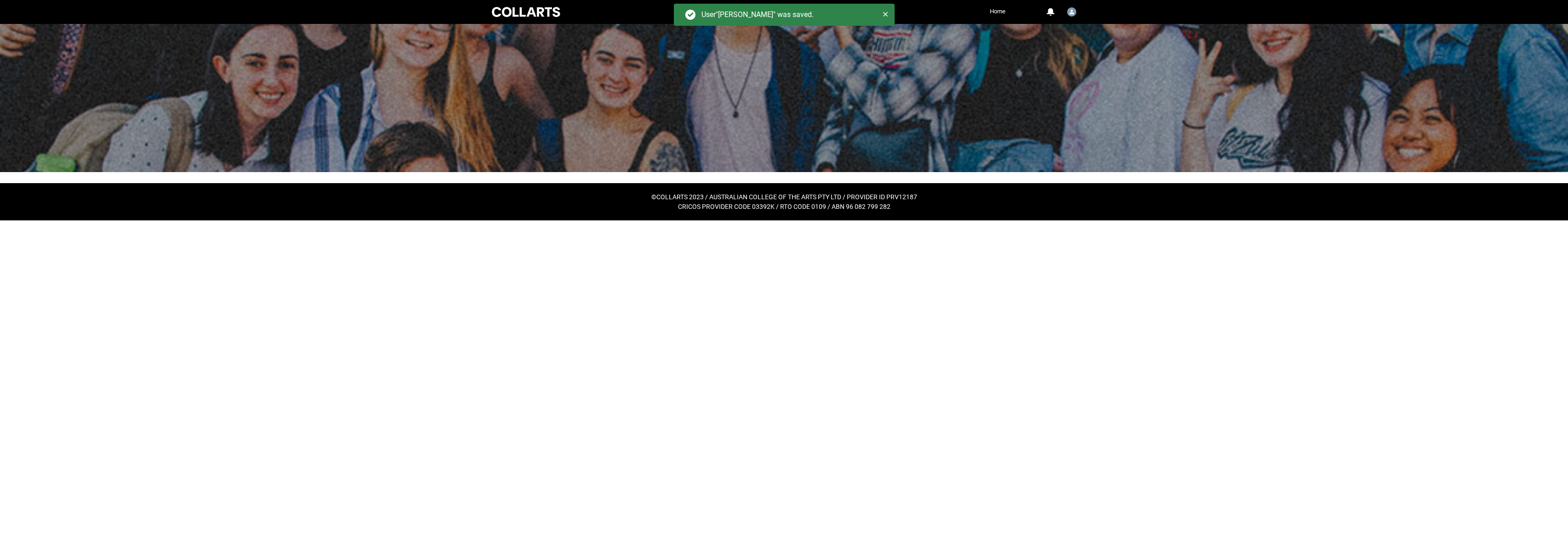
scroll to position [0, 0]
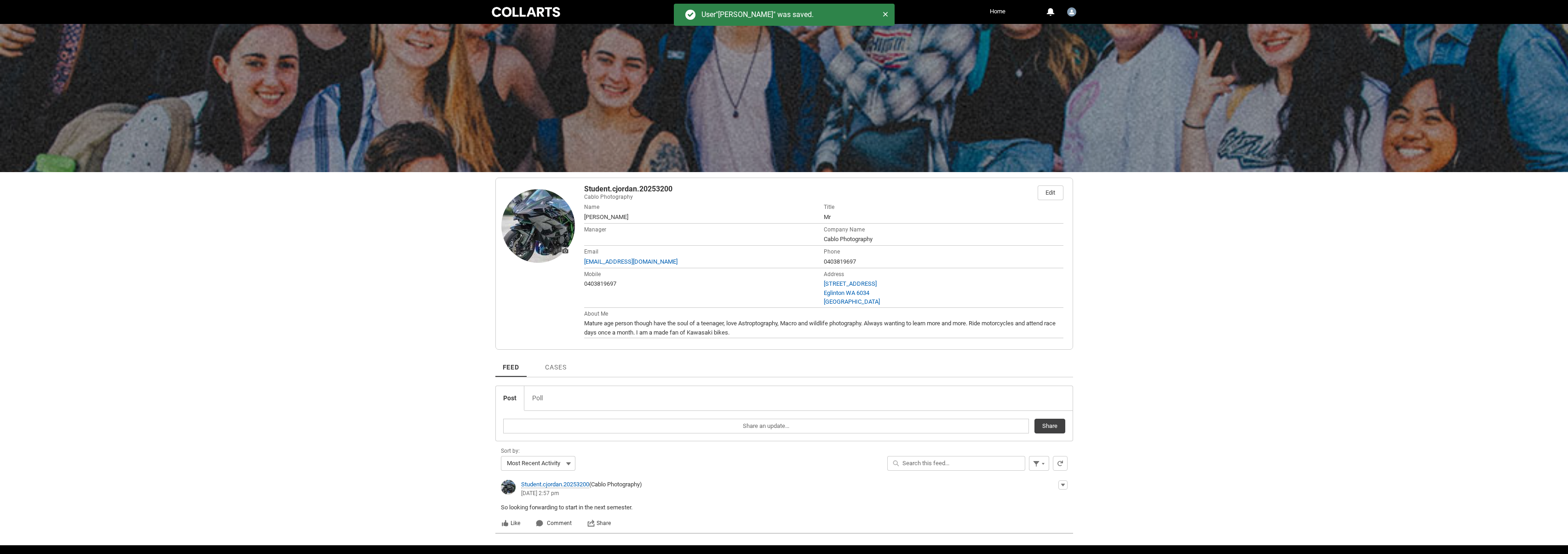
click at [1316, 433] on div "Skip to Main Content Collarts Education Community Home More 0 Notifications Pro…" at bounding box center [784, 291] width 1568 height 583
click at [1170, 333] on div "Skip to Main Content Collarts Education Community Home More 0 Notifications Pro…" at bounding box center [784, 291] width 1568 height 583
click at [391, 406] on div "Skip to Main Content Collarts Education Community Home More 0 Notifications Pro…" at bounding box center [784, 291] width 1568 height 583
click at [545, 368] on span "Cases" at bounding box center [556, 367] width 21 height 8
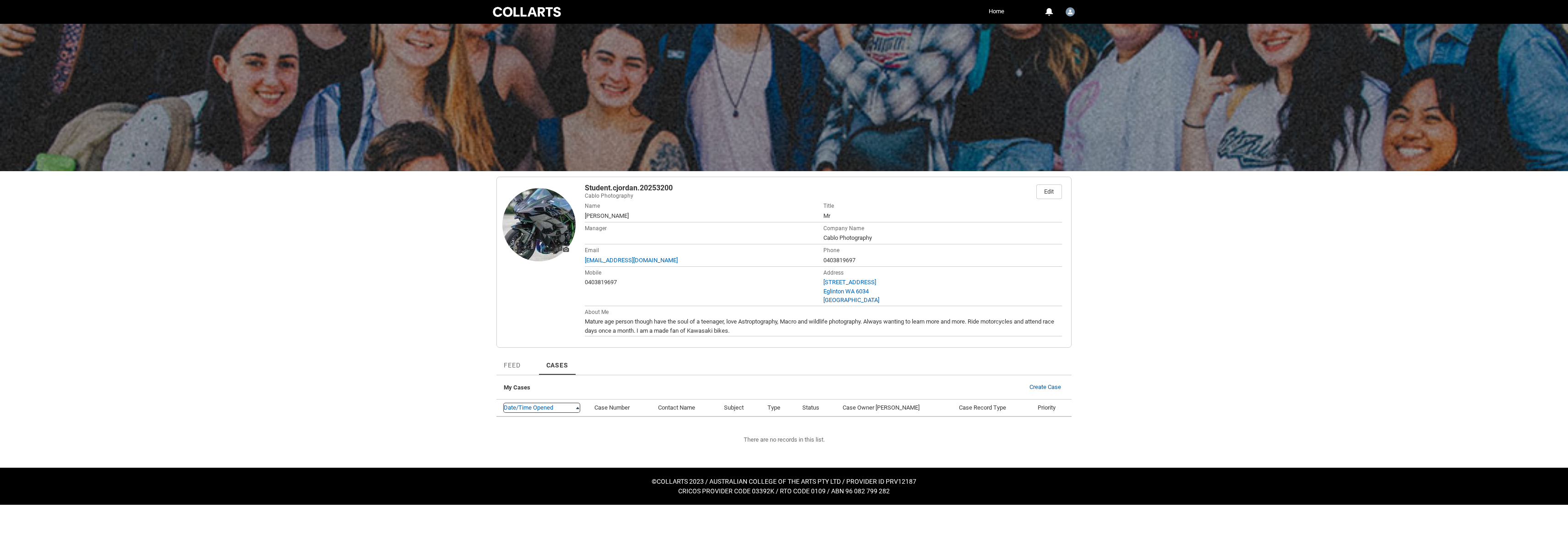
click at [538, 409] on link "Sort Date/Time Opened" at bounding box center [542, 408] width 76 height 9
click at [514, 368] on span "Feed" at bounding box center [512, 365] width 17 height 8
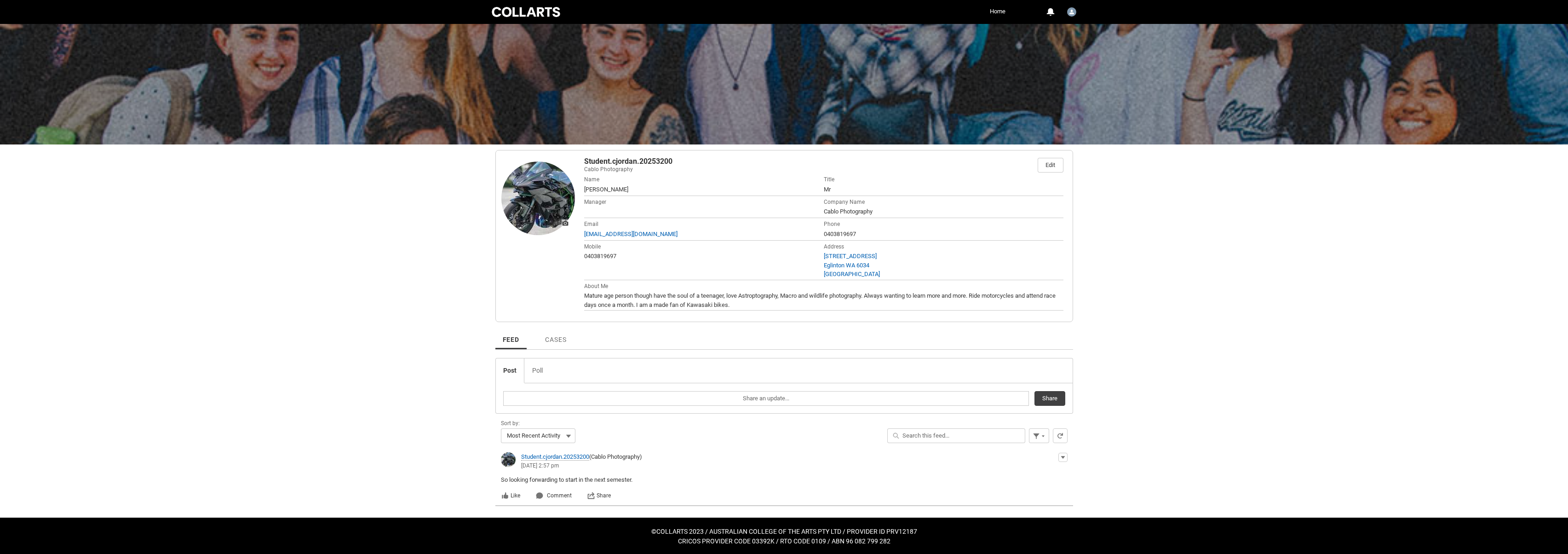
scroll to position [29, 0]
click at [554, 435] on span "Most Recent Activity" at bounding box center [534, 435] width 53 height 14
click at [552, 454] on span "Latest Posts" at bounding box center [544, 453] width 64 height 9
type lightning-combobox "CreatedDateDesc"
click at [1297, 355] on div "Skip to Main Content Collarts Education Community Home More 0 Notifications Pro…" at bounding box center [784, 263] width 1568 height 583
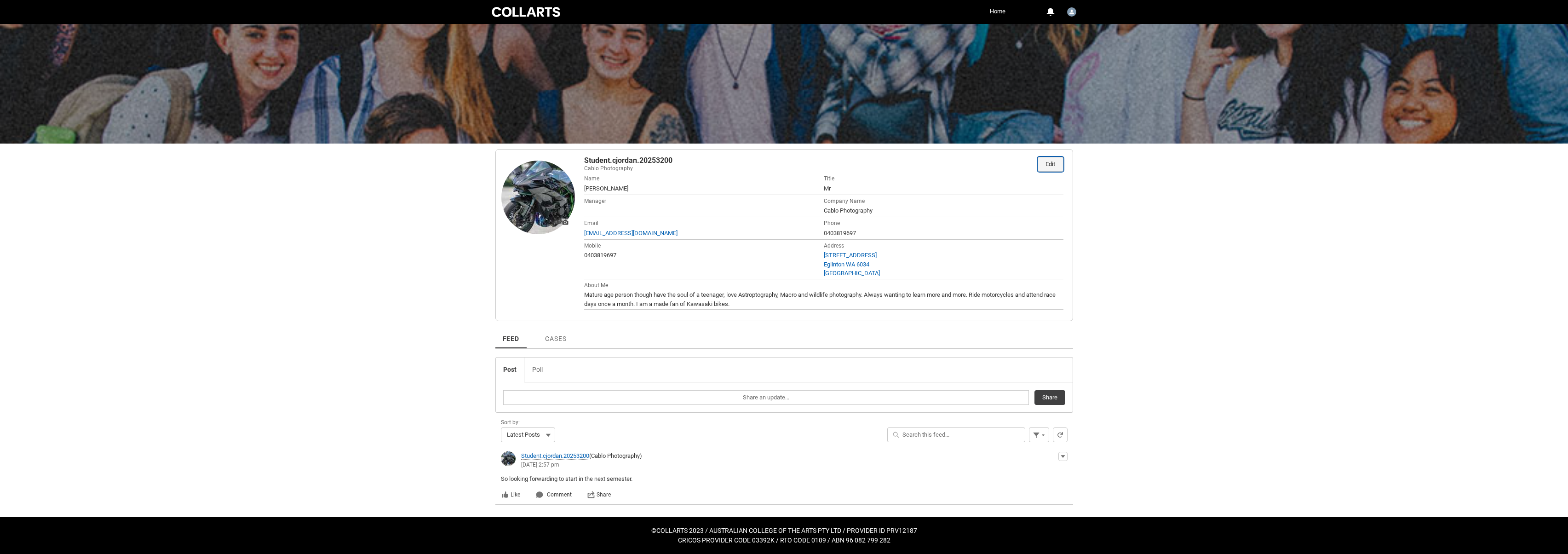
click at [1057, 163] on link "Edit" at bounding box center [1050, 164] width 25 height 14
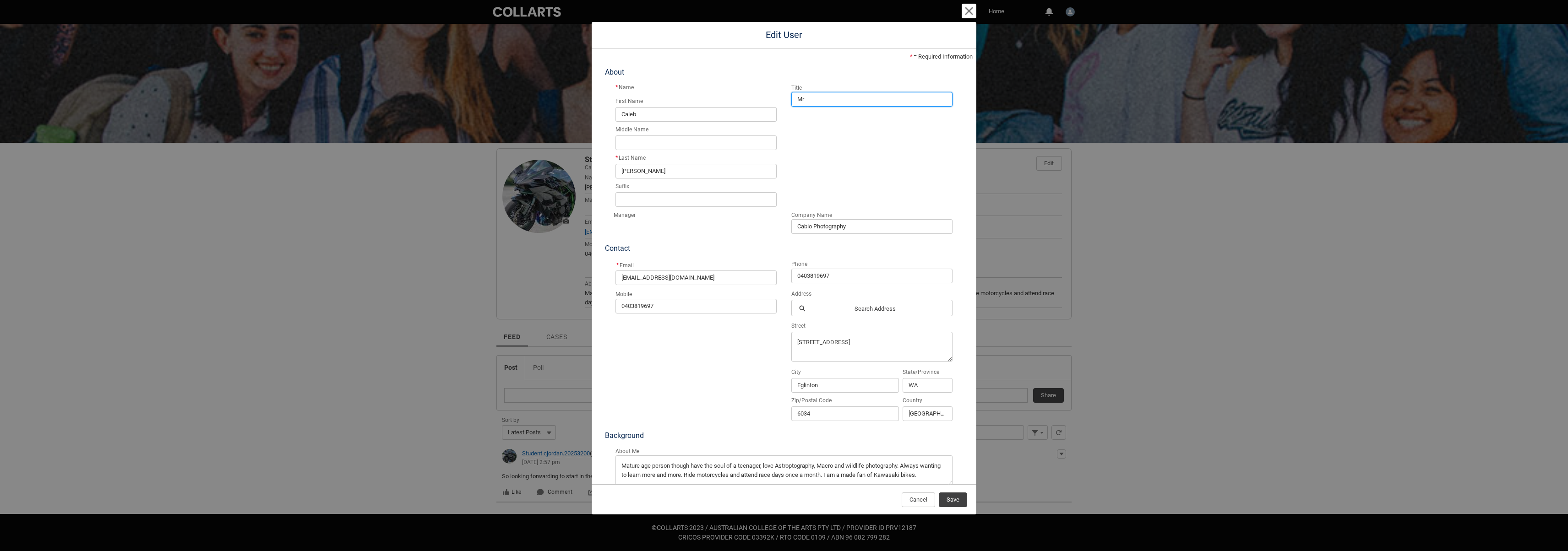
click at [822, 105] on input "Mr" at bounding box center [872, 98] width 161 height 14
drag, startPoint x: 785, startPoint y: 100, endPoint x: 765, endPoint y: 98, distance: 20.1
click at [765, 98] on div "* Name First Name [PERSON_NAME] Middle Name Last Name * [PERSON_NAME] Suffix Ti…" at bounding box center [783, 147] width 351 height 127
type input "Lord"
click at [955, 497] on span "Save" at bounding box center [953, 500] width 13 height 14
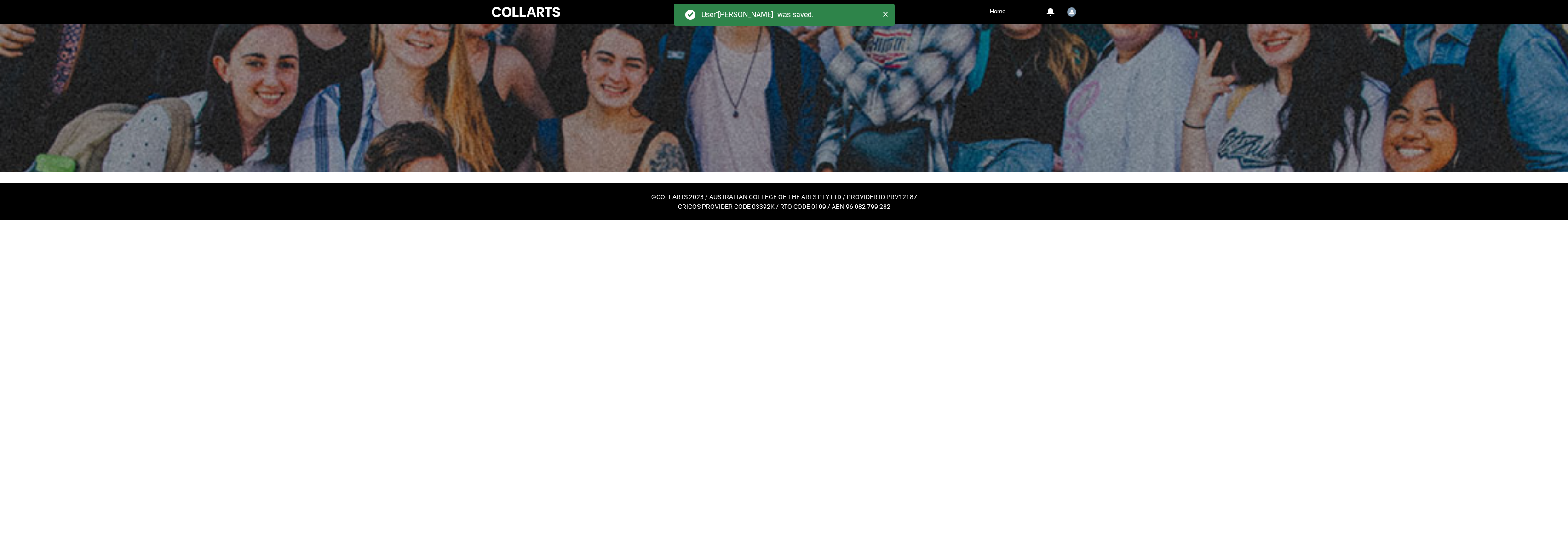
scroll to position [0, 0]
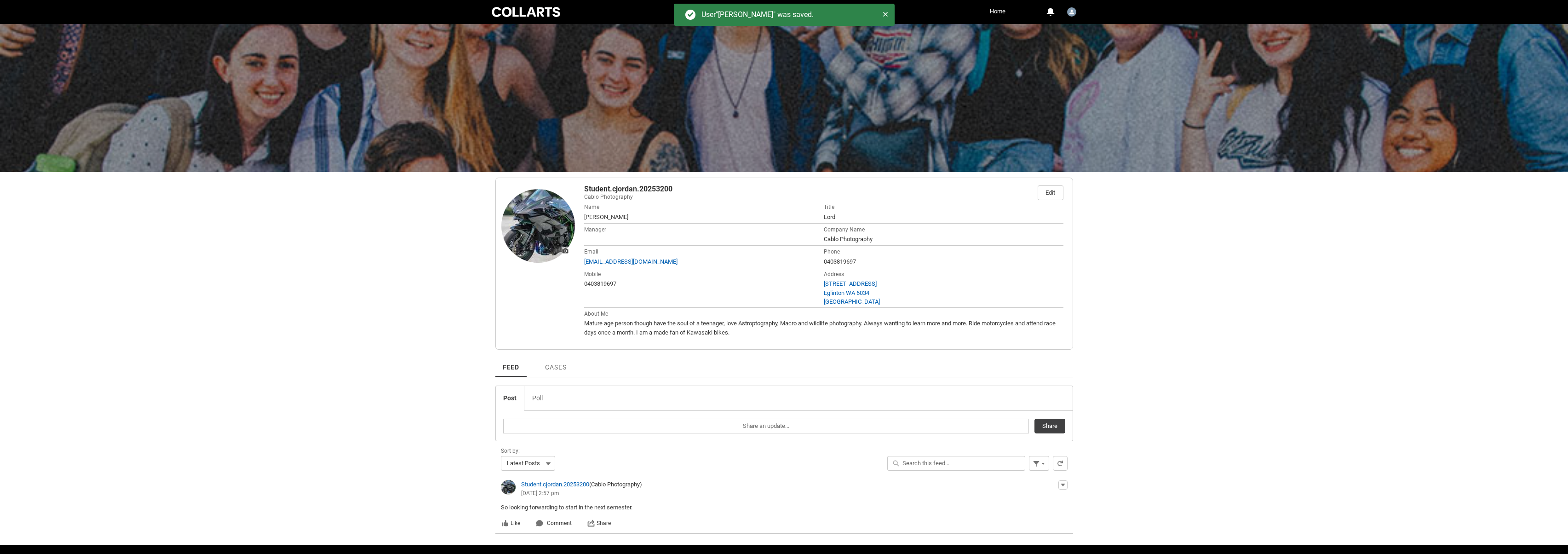
click at [1198, 267] on div "Skip to Main Content Collarts Education Community Home More 0 Notifications Pro…" at bounding box center [784, 291] width 1568 height 583
click at [359, 205] on div "Skip to Main Content Collarts Education Community Home More 0 Notifications Pro…" at bounding box center [784, 291] width 1568 height 583
click at [1050, 196] on div "Edit" at bounding box center [1050, 192] width 10 height 14
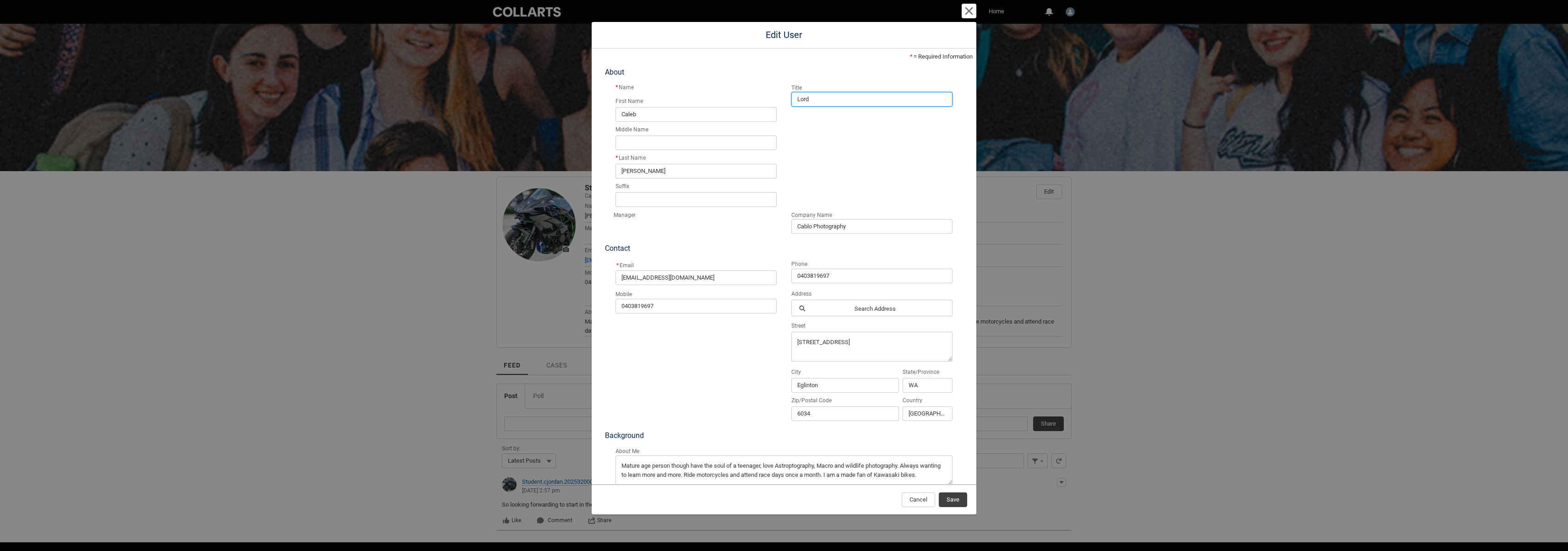
drag, startPoint x: 810, startPoint y: 96, endPoint x: 767, endPoint y: 95, distance: 43.0
click at [767, 95] on div "* Name First Name [PERSON_NAME] Middle Name Last Name * [PERSON_NAME] Suffix Ti…" at bounding box center [783, 147] width 351 height 127
type input "Mr"
click at [953, 497] on span "Save" at bounding box center [953, 500] width 13 height 14
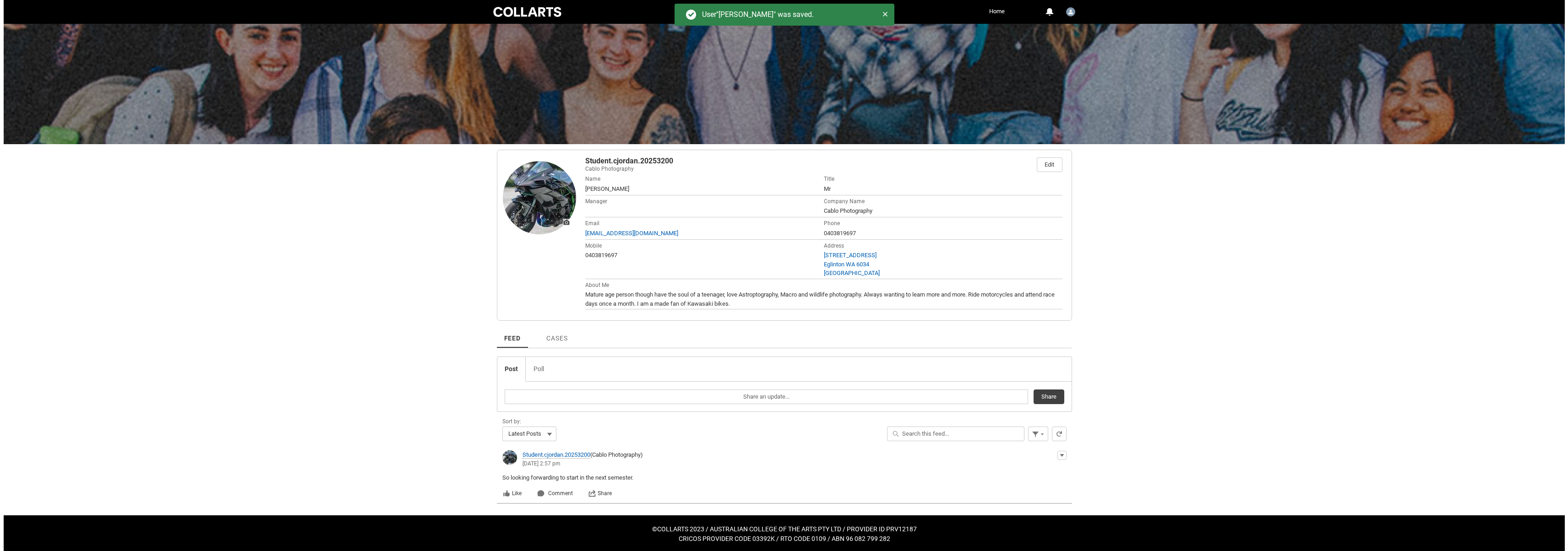
scroll to position [28, 0]
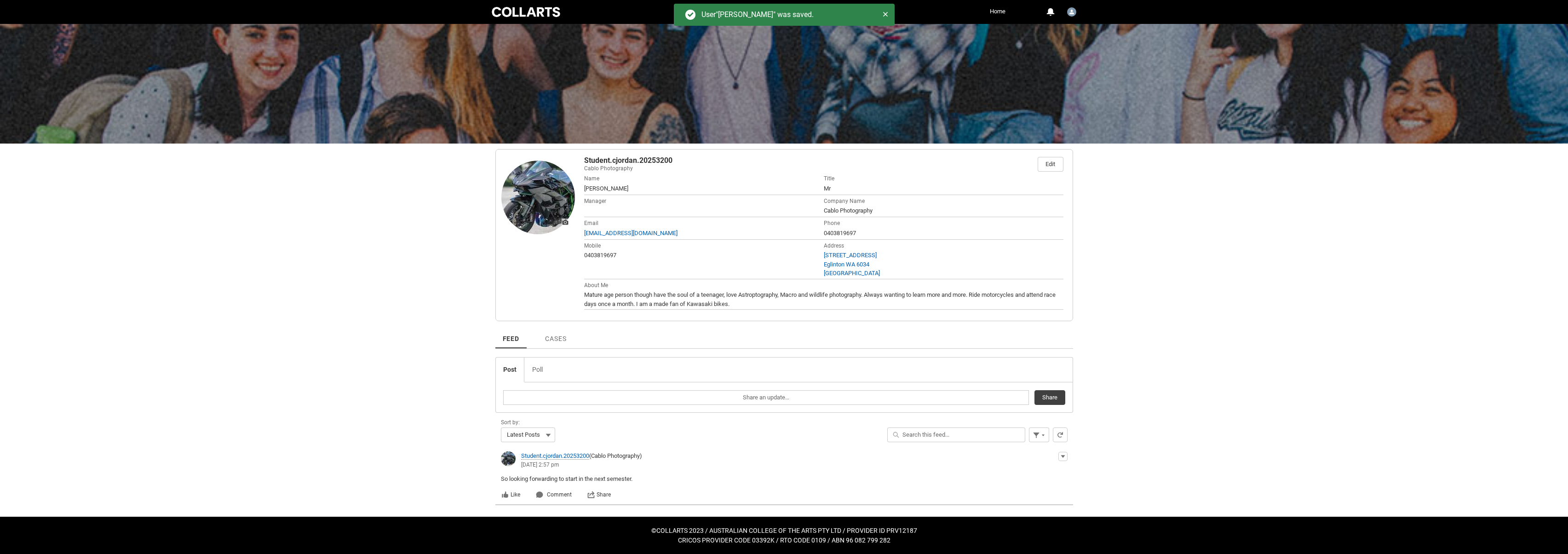
click at [930, 304] on span "Mature age person though have the soul of a teenager, love Astroptography, Macr…" at bounding box center [824, 299] width 480 height 18
click at [1063, 165] on div "Student.cjordan.20253200 Cablo Photography Edit About Name [PERSON_NAME] Title …" at bounding box center [824, 229] width 487 height 160
click at [1058, 165] on link "Edit" at bounding box center [1050, 164] width 25 height 14
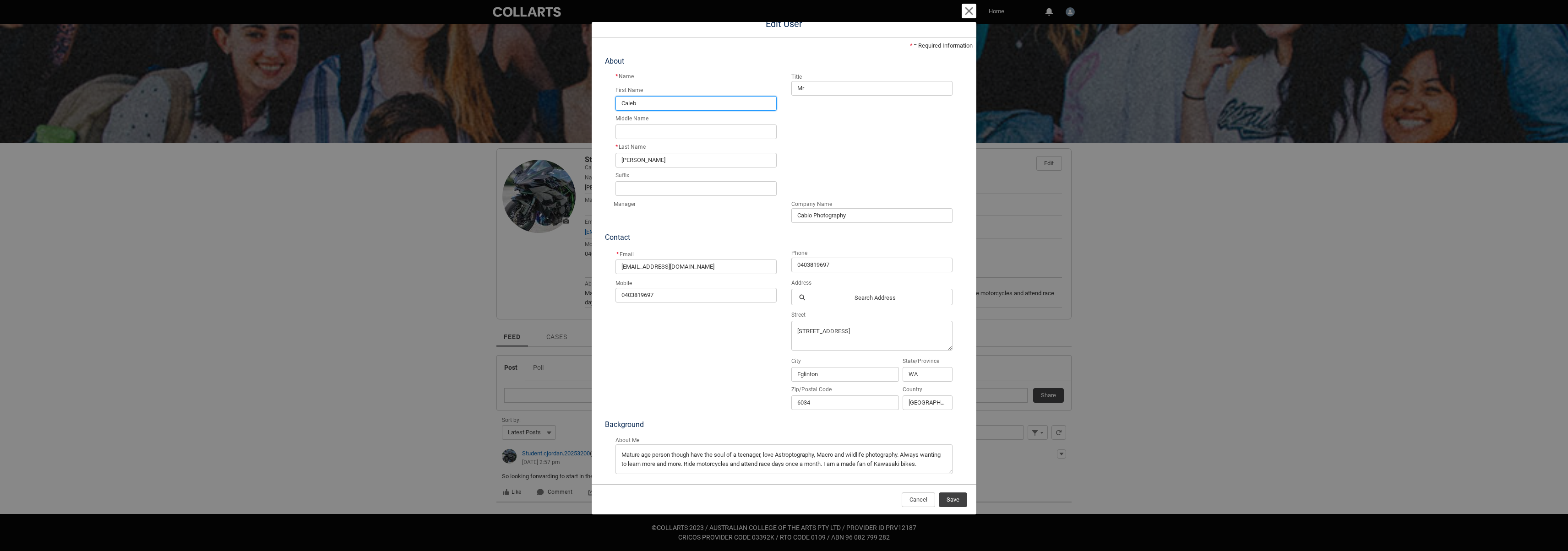
scroll to position [18, 0]
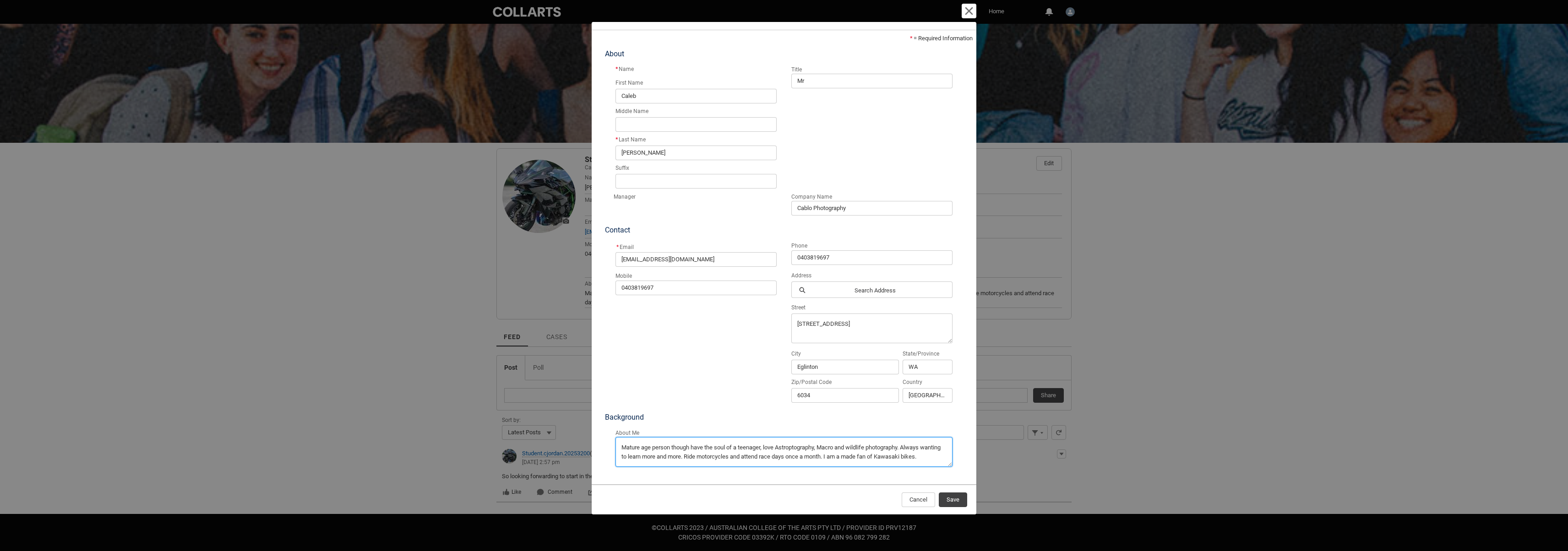
click at [643, 465] on textarea "Mature age person though have the soul of a teenager, love Astroptography, Macr…" at bounding box center [784, 452] width 337 height 29
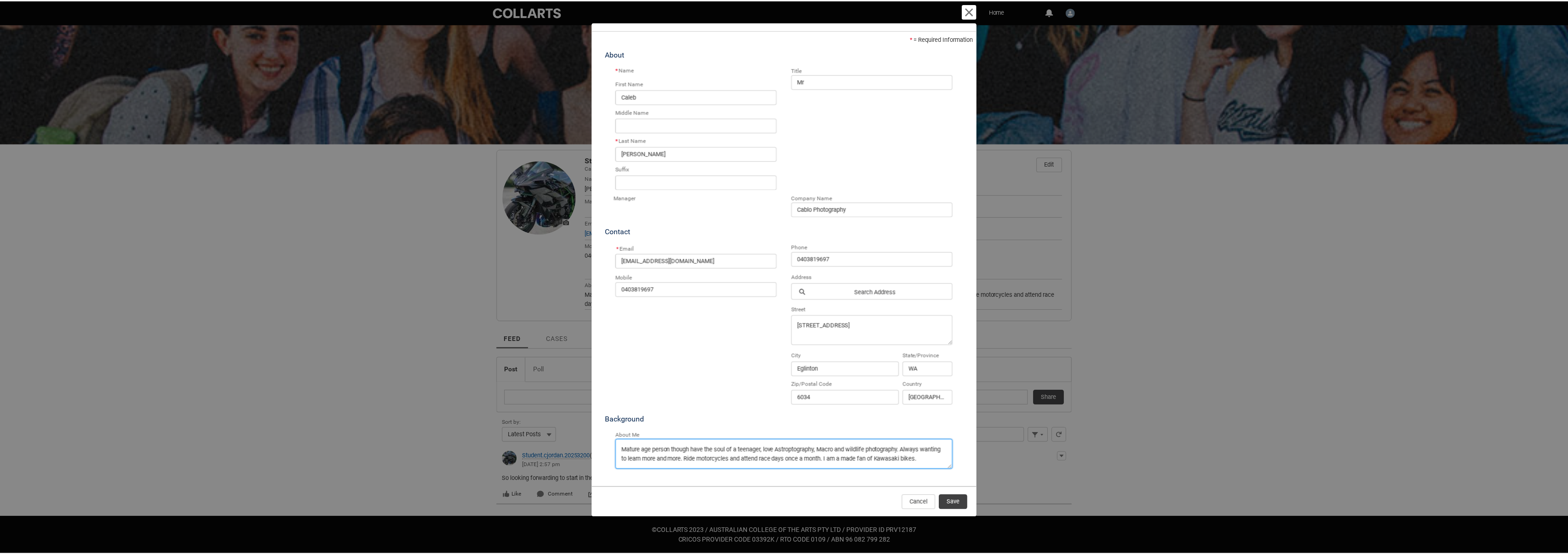
scroll to position [10, 0]
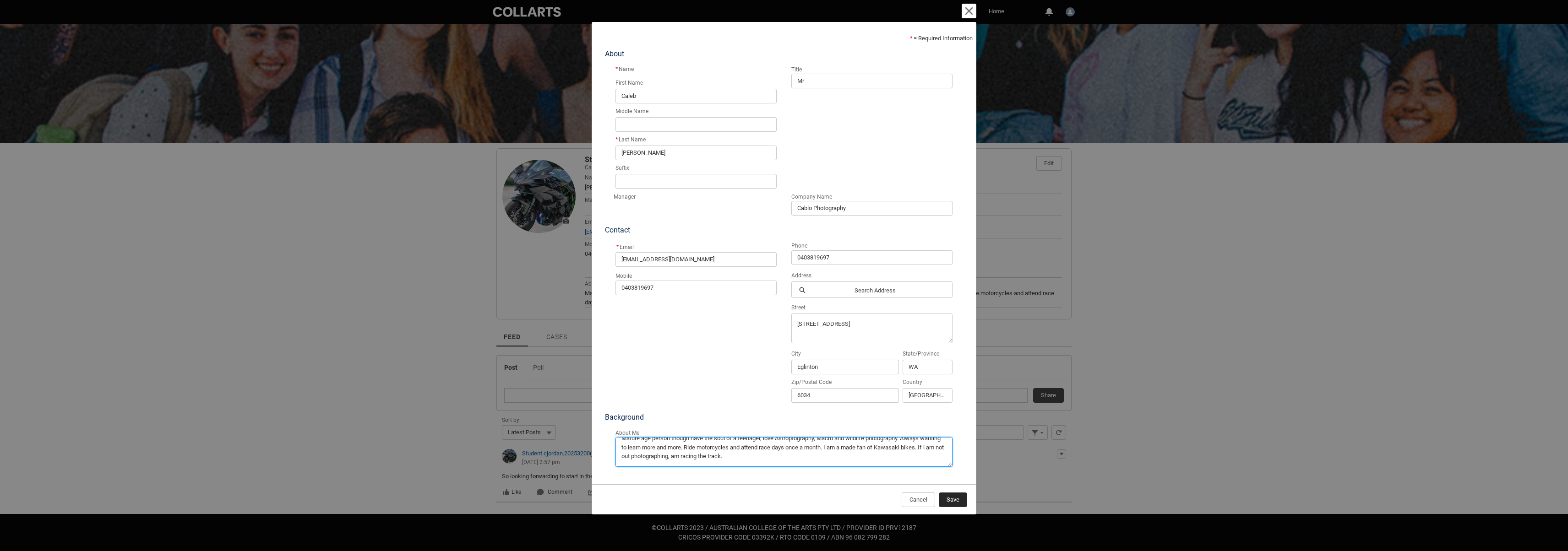
type textarea "Mature age person though have the soul of a teenager, love Astroptography, Macr…"
click at [957, 501] on span "Save" at bounding box center [953, 500] width 13 height 14
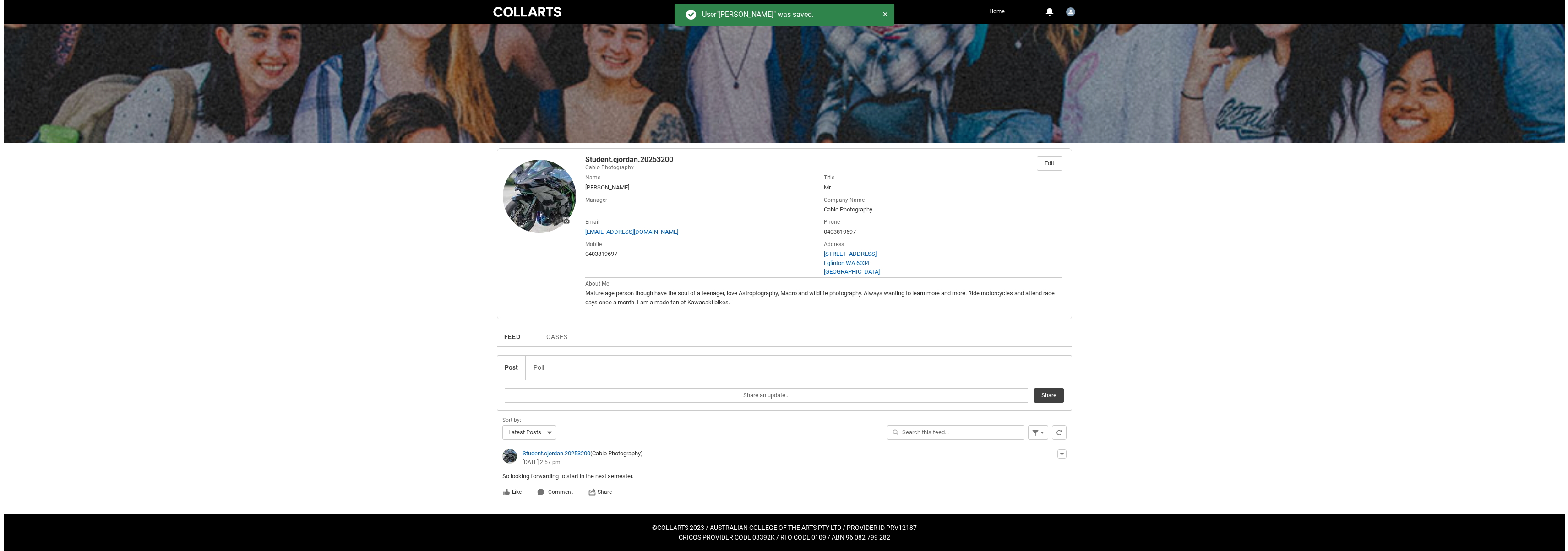
scroll to position [0, 0]
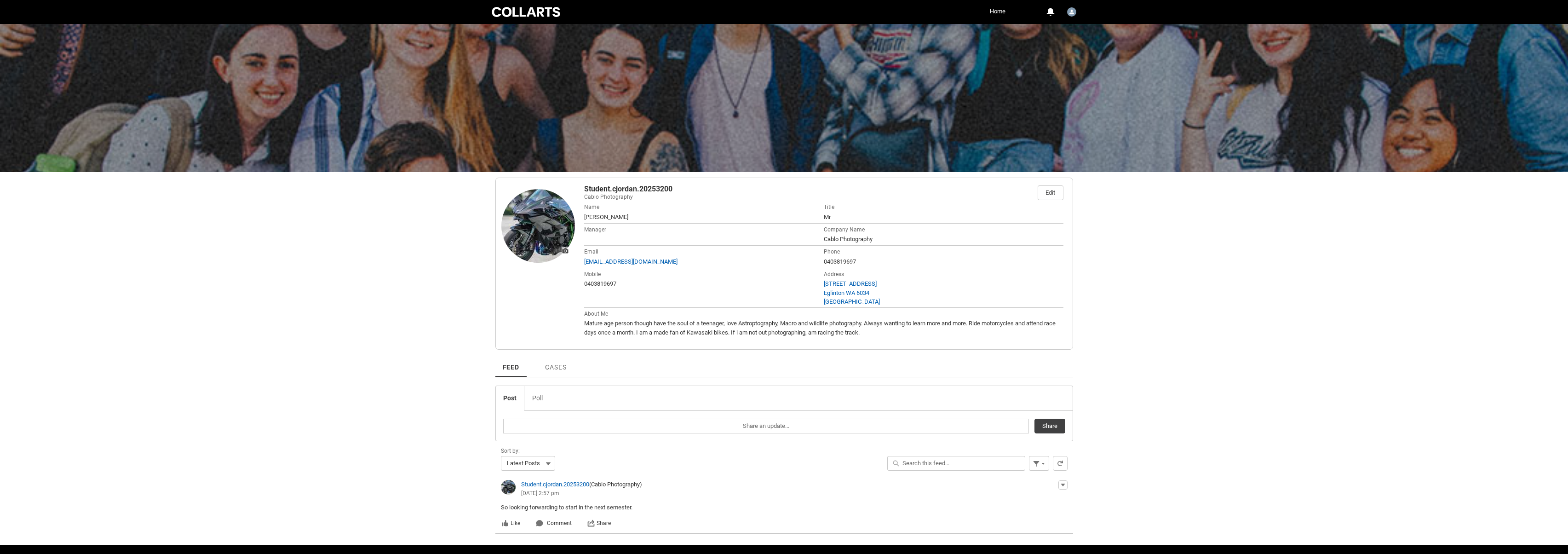
click at [518, 17] on div at bounding box center [526, 12] width 72 height 13
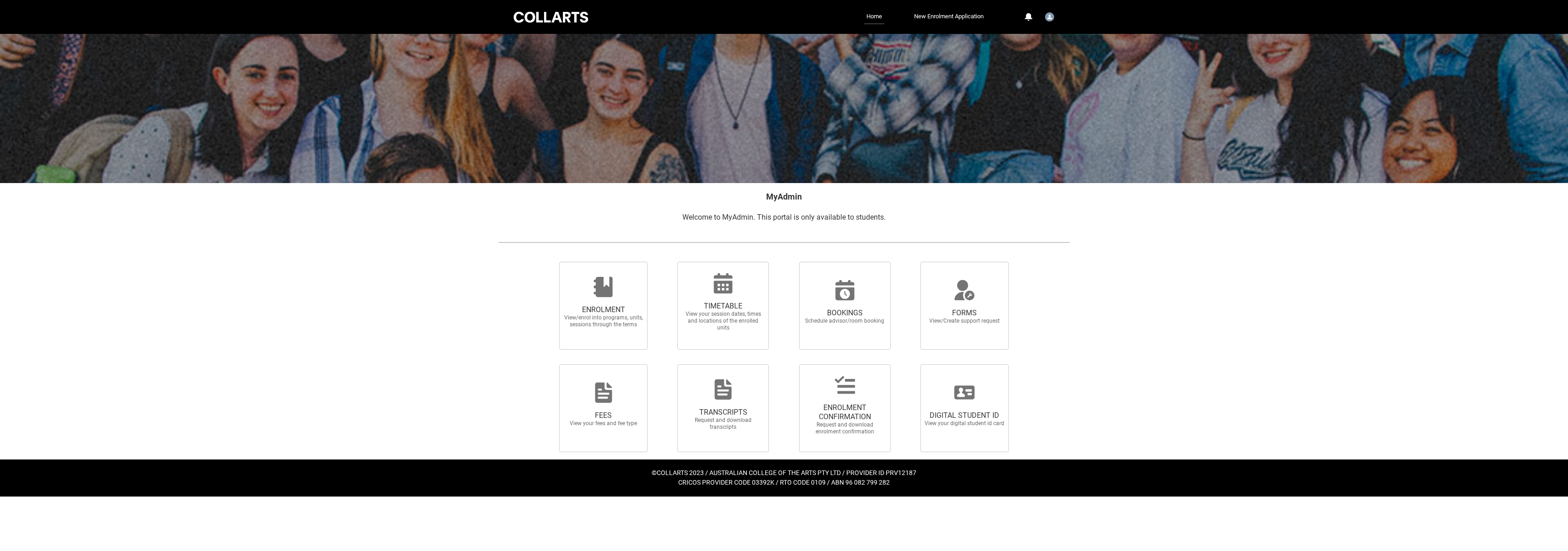
click at [1065, 320] on div at bounding box center [783, 306] width 586 height 102
drag, startPoint x: 968, startPoint y: 402, endPoint x: 828, endPoint y: 363, distance: 145.3
click at [968, 402] on icon at bounding box center [964, 392] width 22 height 22
click at [909, 364] on input "DIGITAL STUDENT ID View your digital student id card" at bounding box center [909, 364] width 0 height 0
radio input "true"
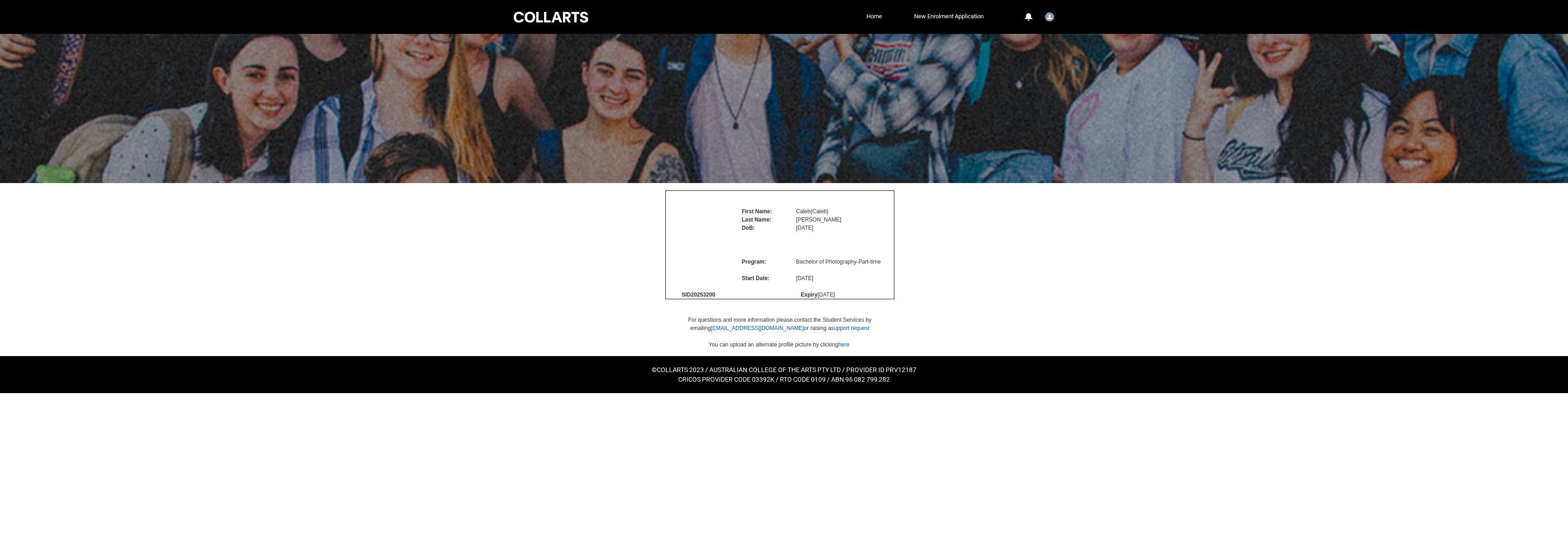
click at [698, 250] on img at bounding box center [698, 250] width 0 height 0
